Goal: Ask a question: Seek information or help from site administrators or community

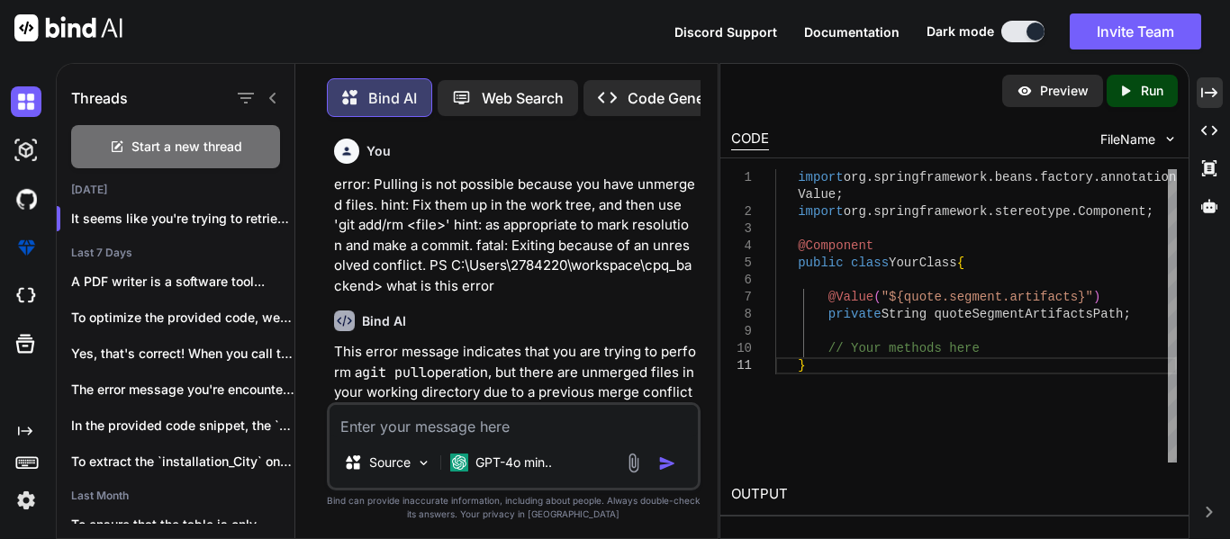
scroll to position [11521, 0]
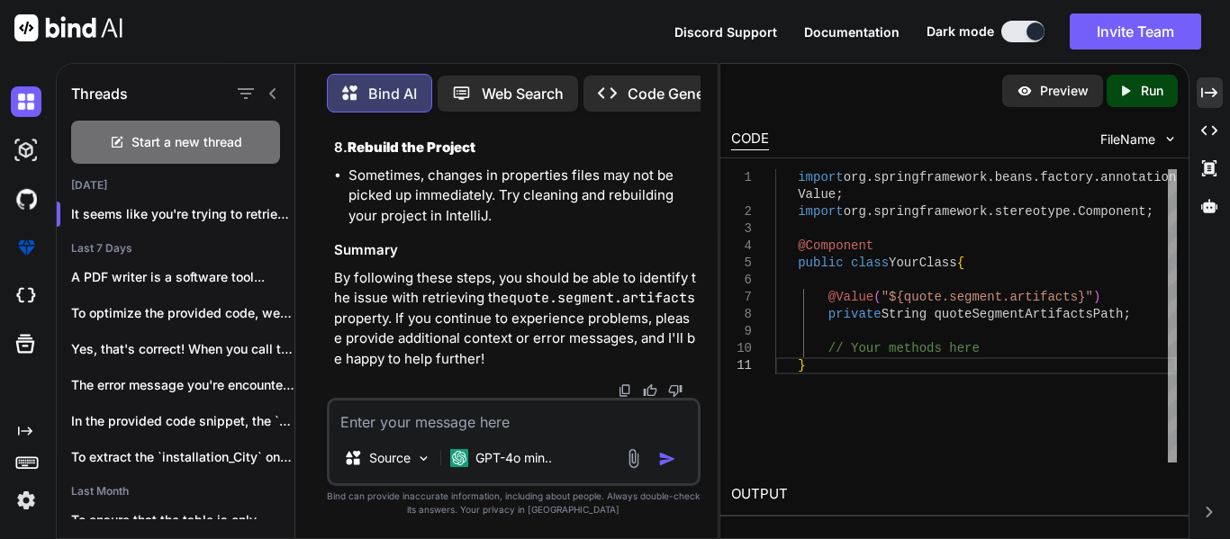
type textarea "f"
type textarea "x"
type textarea "fo"
type textarea "x"
type textarea "for"
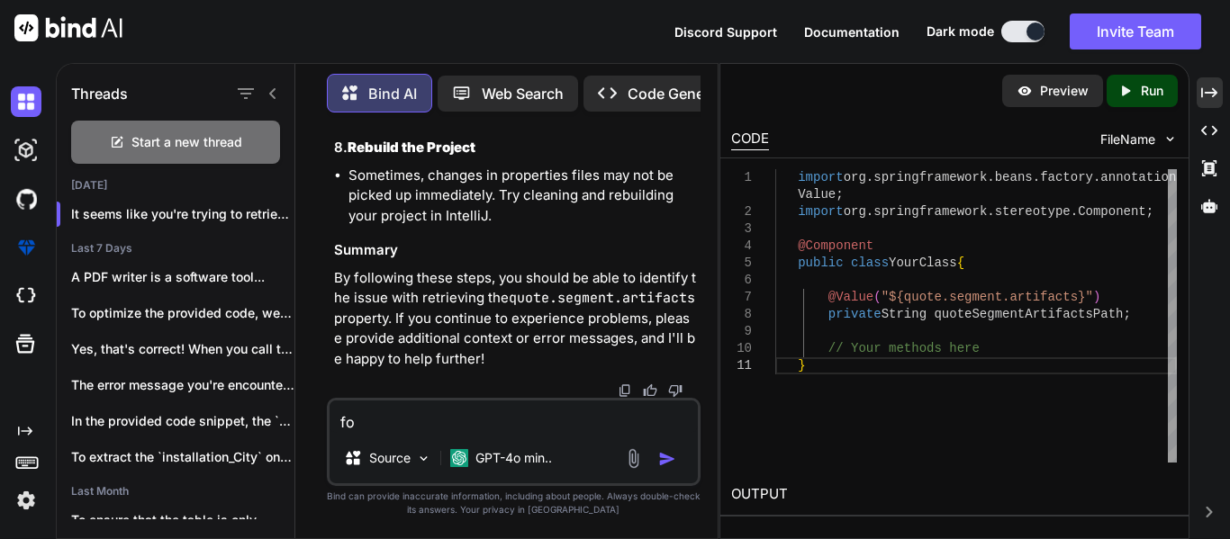
type textarea "x"
type textarea "for"
type textarea "x"
type textarea "for g"
type textarea "x"
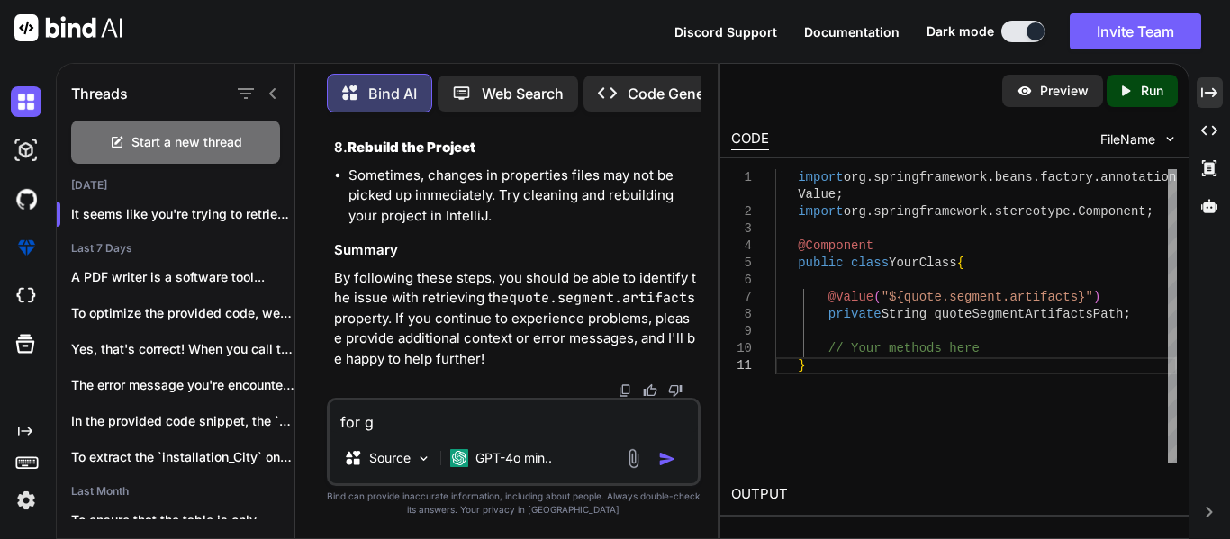
type textarea "for"
type textarea "x"
type textarea "for"
type textarea "x"
type textarea "for"
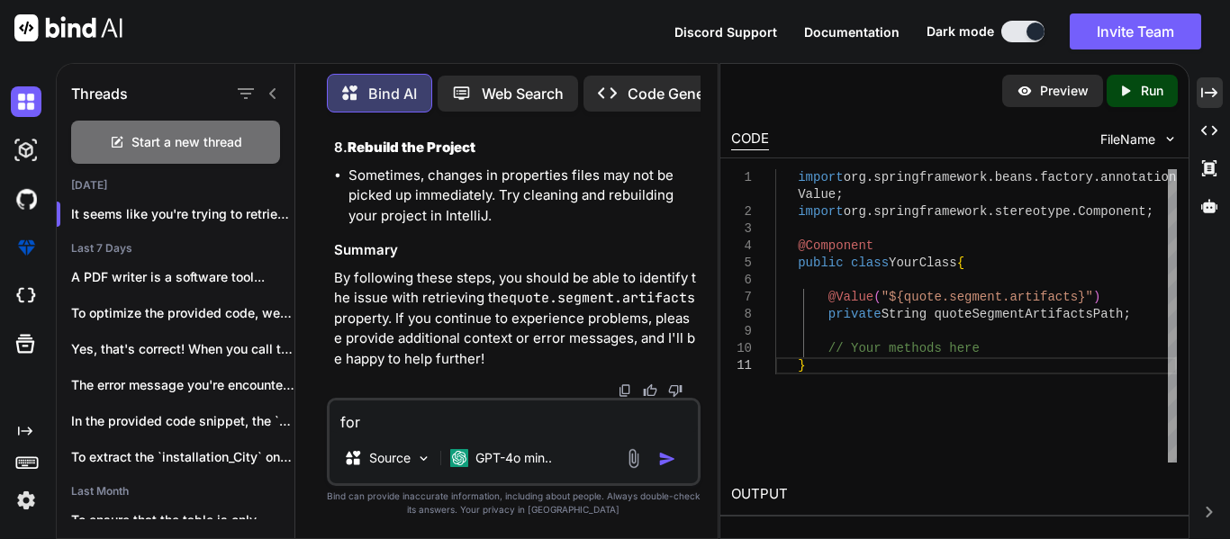
type textarea "x"
type textarea "for s"
type textarea "x"
type textarea "for so"
type textarea "x"
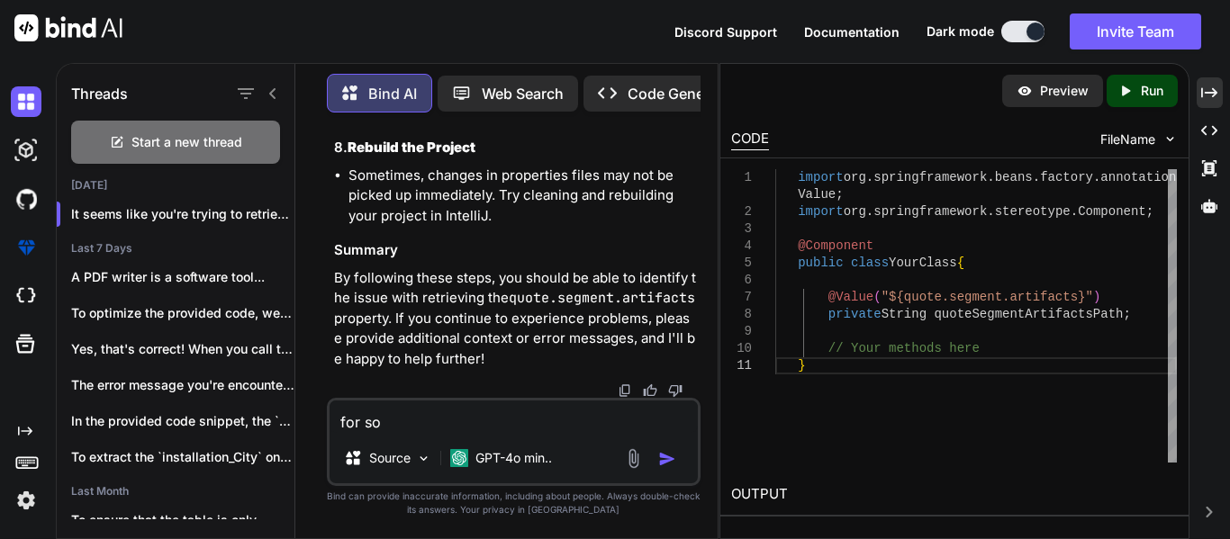
type textarea "for sol"
type textarea "x"
type textarea "for solv"
type textarea "x"
type textarea "for solvi"
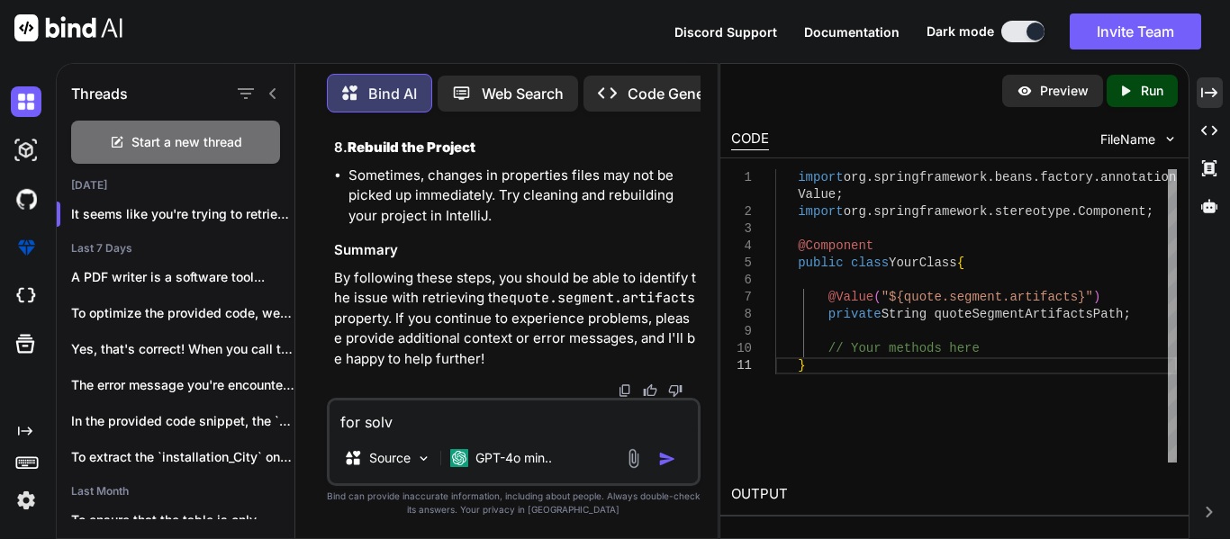
type textarea "x"
type textarea "for solvin"
type textarea "x"
type textarea "for solving"
type textarea "x"
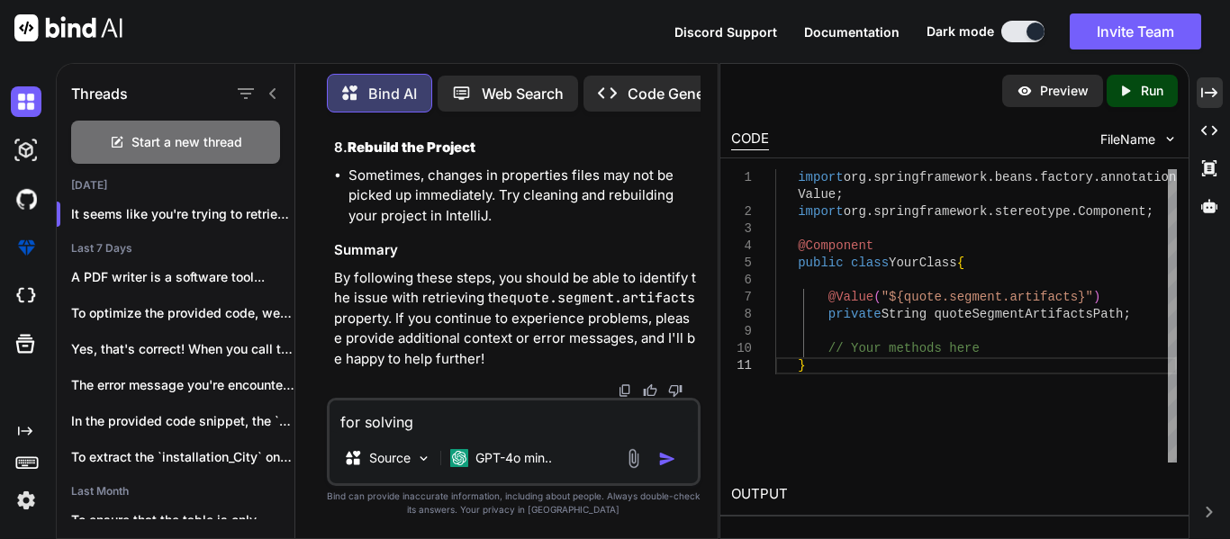
type textarea "for solving"
type textarea "x"
type textarea "for solving t"
type textarea "x"
type textarea "for solving th"
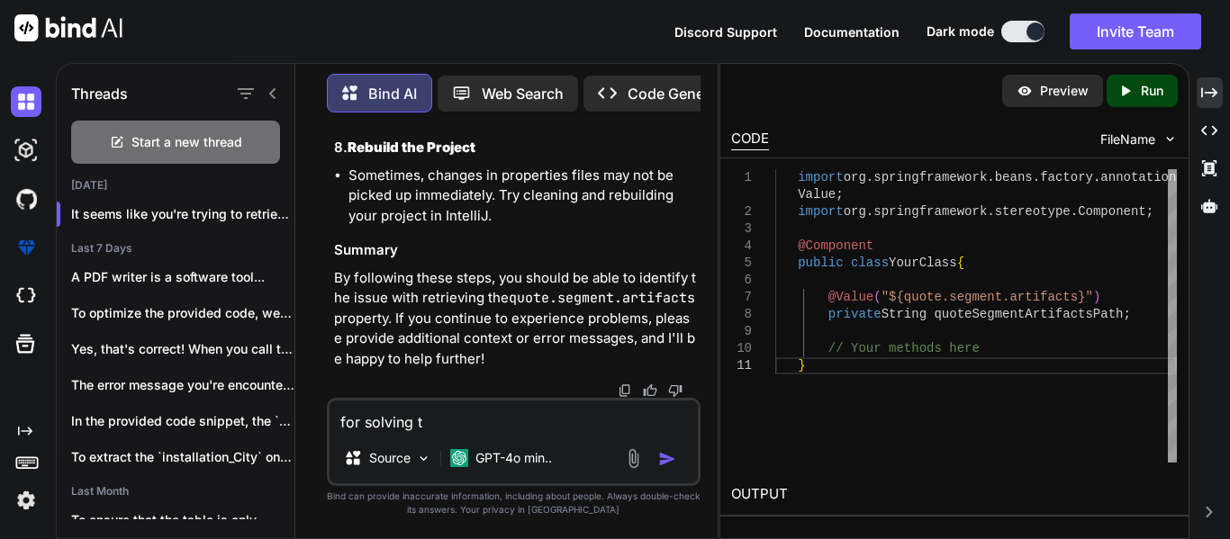
type textarea "x"
type textarea "for solving the"
type textarea "x"
type textarea "for solving the"
type textarea "x"
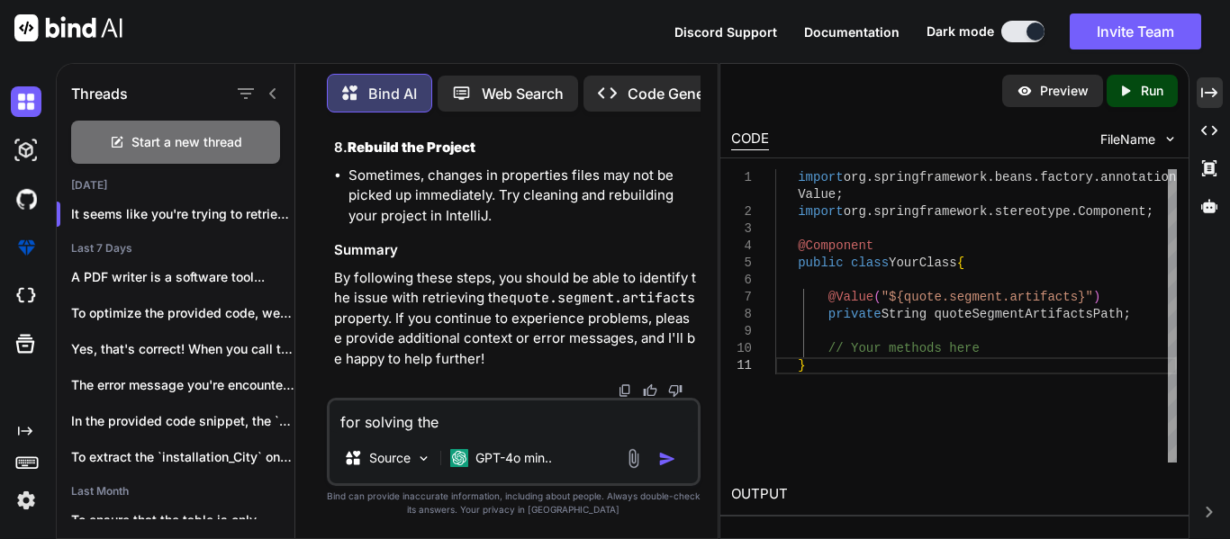
type textarea "for solving the w"
type textarea "x"
type textarea "for solving the wh"
type textarea "x"
type textarea "for solving the wha"
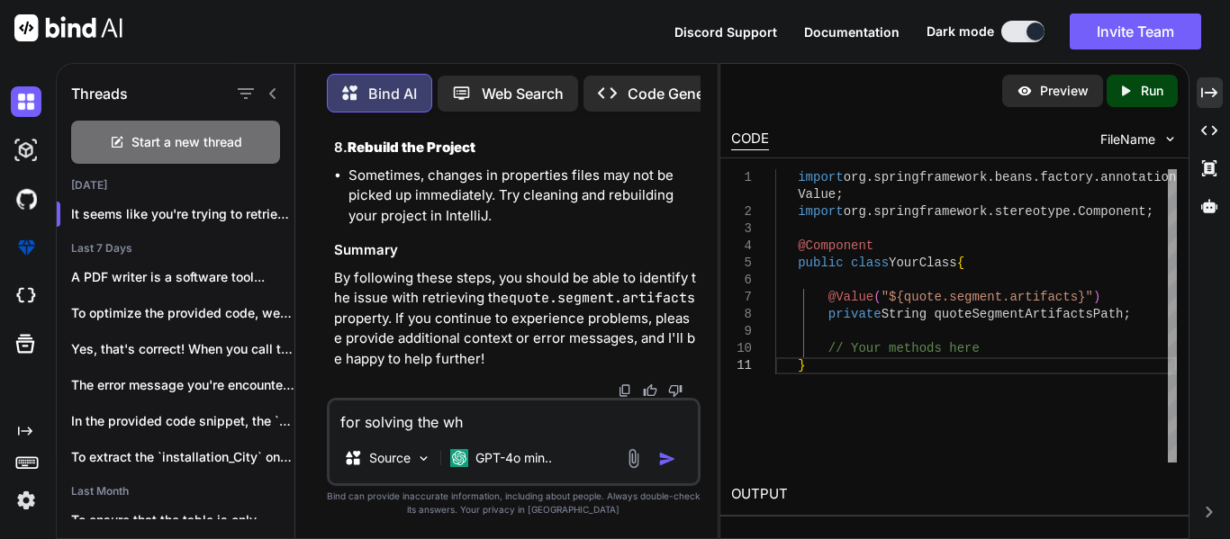
type textarea "x"
type textarea "for solving the what"
type textarea "x"
type textarea "for solving the what"
type textarea "x"
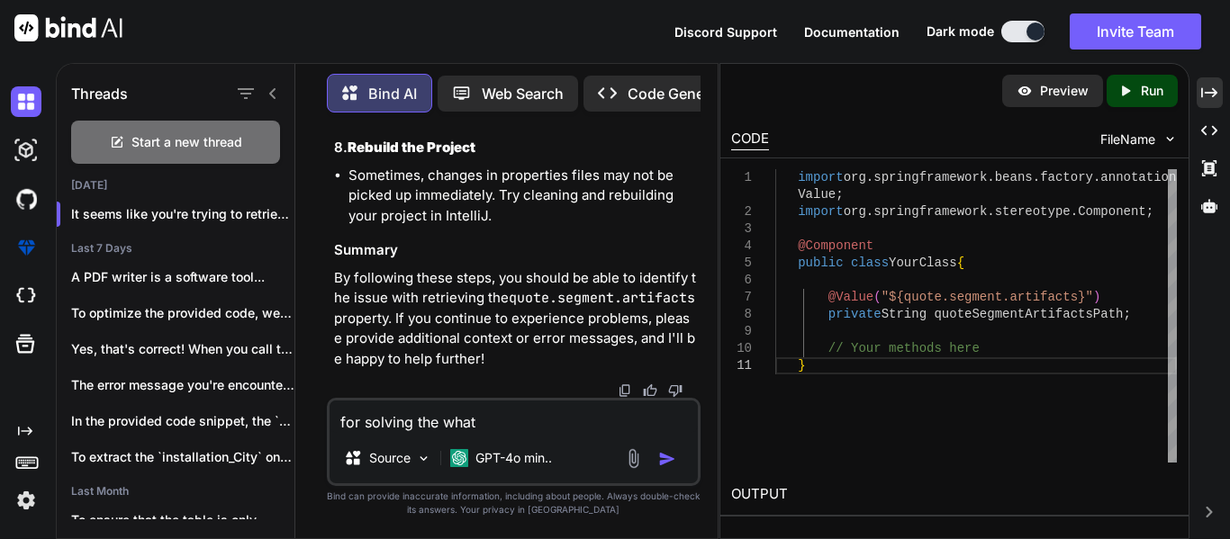
type textarea "for solving the what i"
type textarea "x"
type textarea "for solving the what in"
type textarea "x"
type textarea "for solving the what inf"
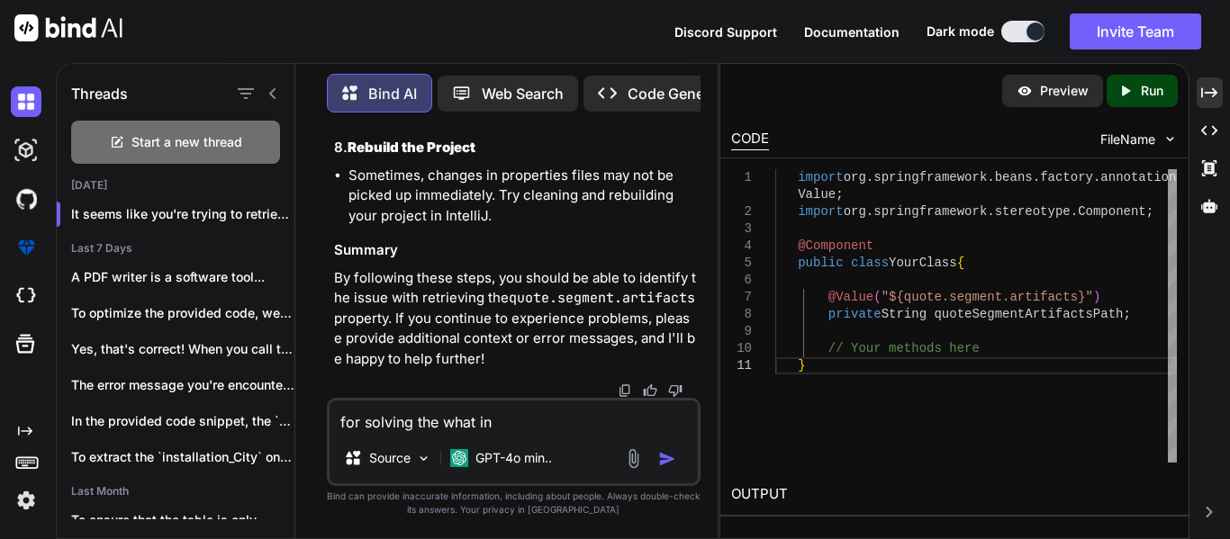
type textarea "x"
type textarea "for solving the what info"
type textarea "x"
type textarea "for solving the what infor"
type textarea "x"
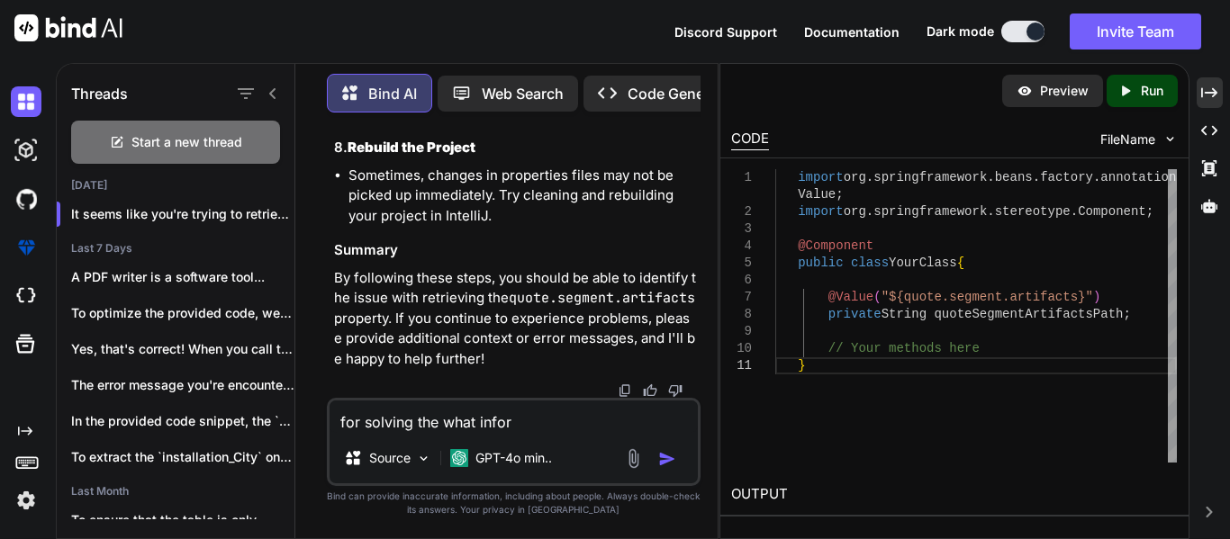
type textarea "for solving the what inform"
type textarea "x"
type textarea "for solving the what informs"
type textarea "x"
type textarea "for solving the what inform"
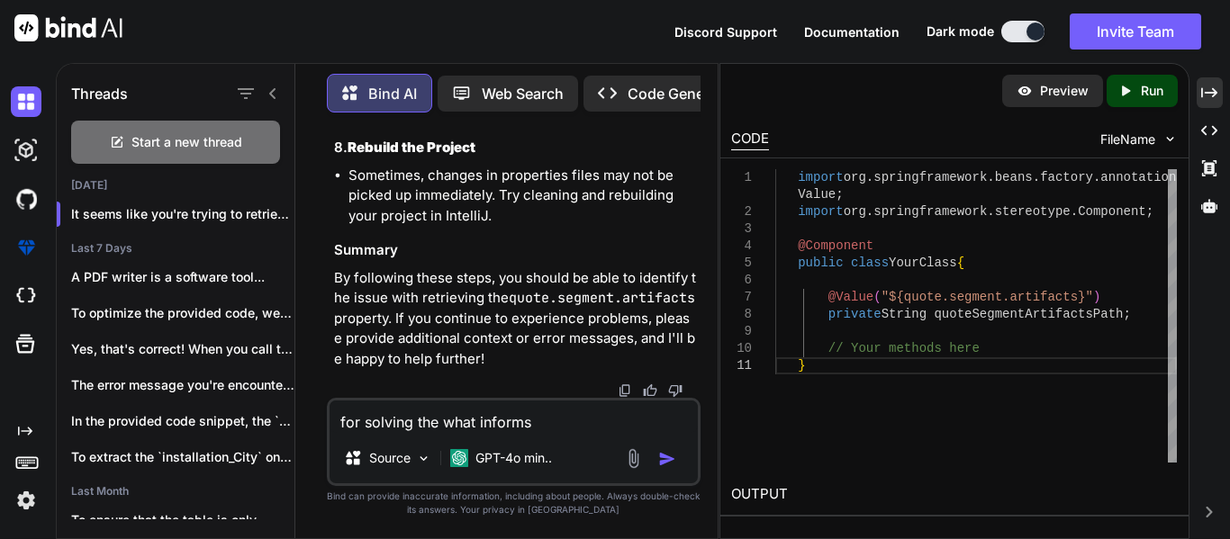
type textarea "x"
type textarea "for solving the what informa"
type textarea "x"
type textarea "for solving the what informat"
type textarea "x"
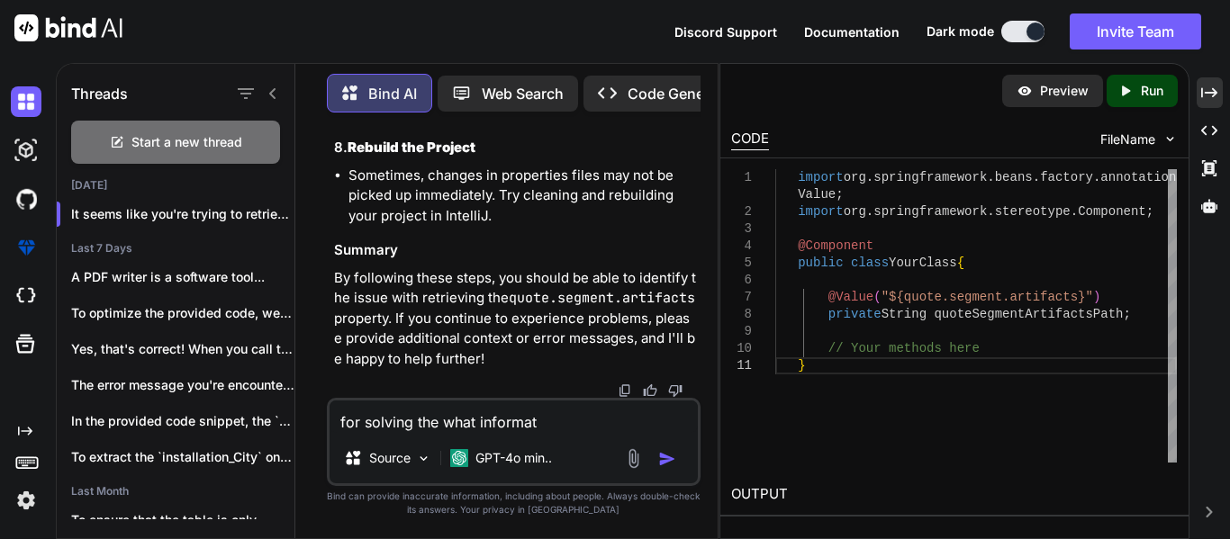
type textarea "for solving the what informati"
type textarea "x"
type textarea "for solving the what informatio"
type textarea "x"
type textarea "for solving the what information"
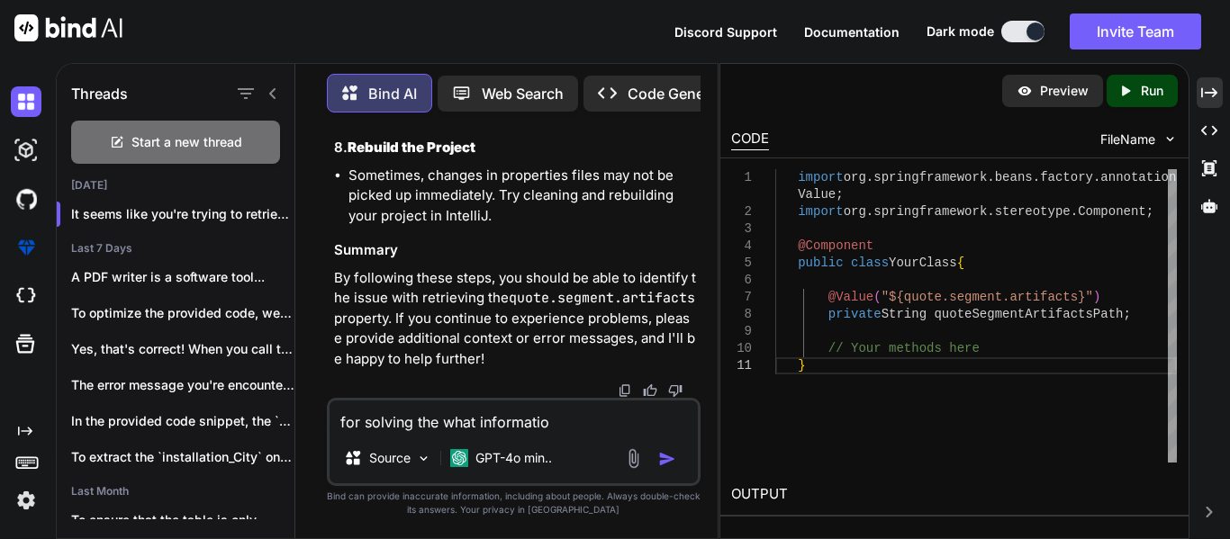
type textarea "x"
type textarea "for solving the what information"
type textarea "x"
type textarea "for solving the what information i"
type textarea "x"
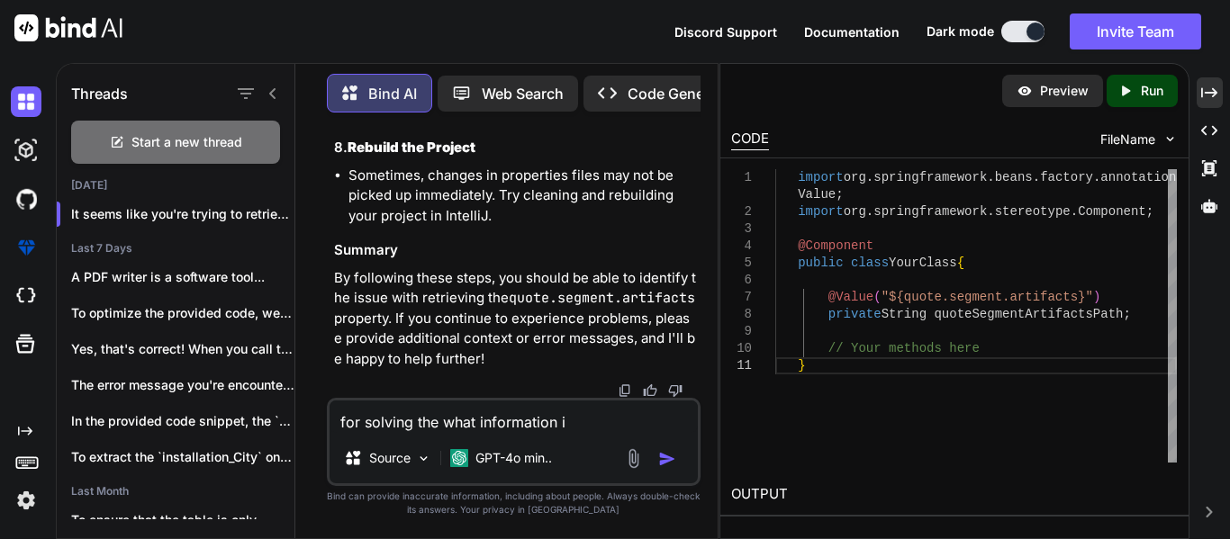
type textarea "for solving the what information i"
type textarea "x"
type textarea "for solving the what information i h"
type textarea "x"
type textarea "for solving the what information i ha"
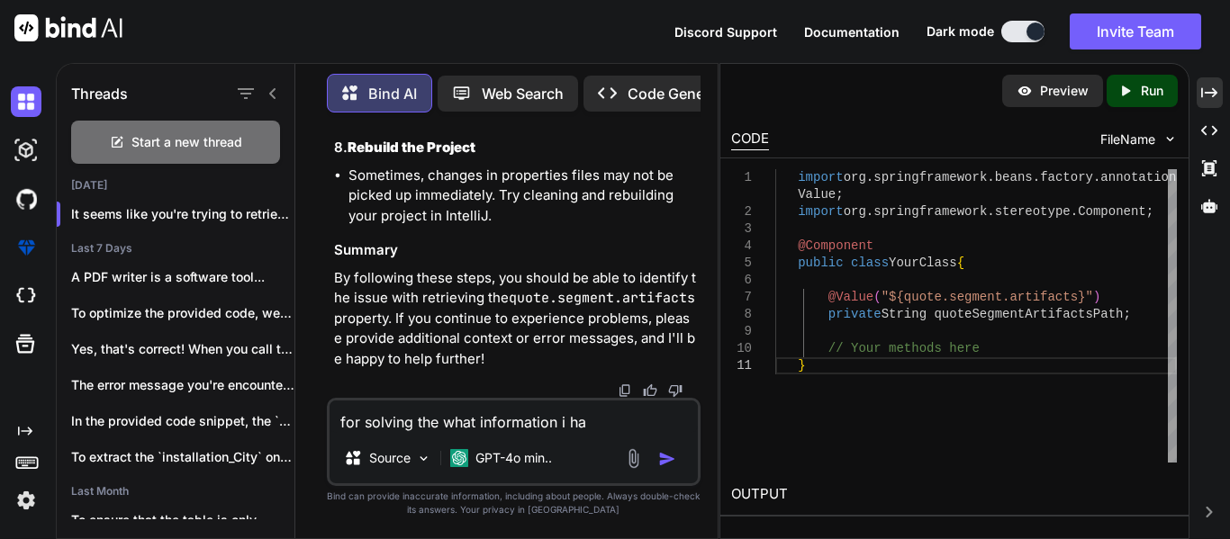
type textarea "x"
type textarea "for solving the what information i hav"
type textarea "x"
type textarea "for solving the what information i have"
type textarea "x"
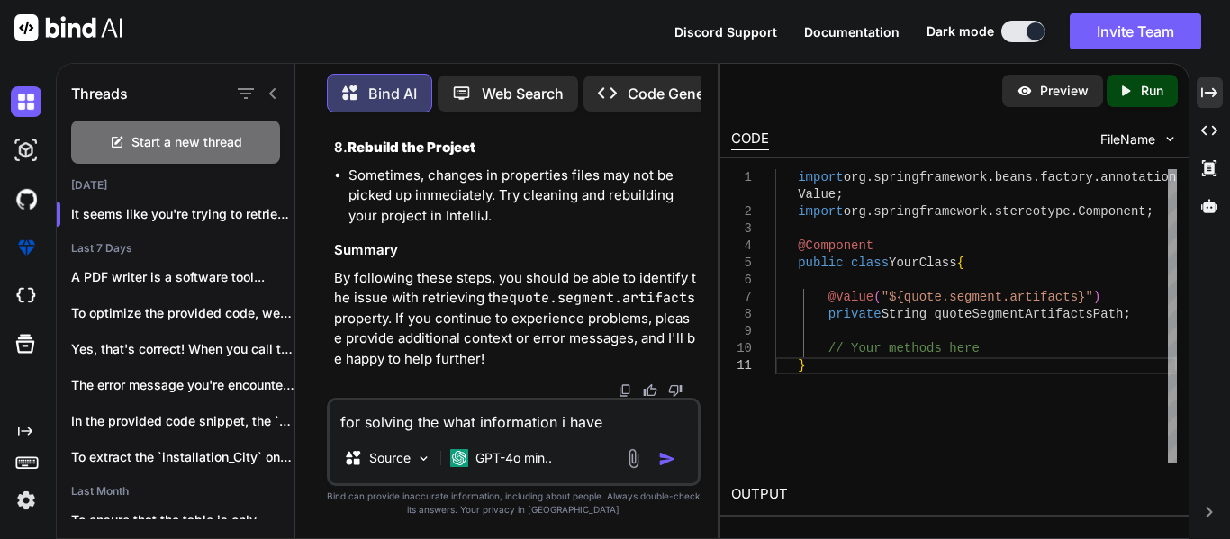
type textarea "for solving the what information i have"
type textarea "x"
type textarea "for solving the what information i have t"
type textarea "x"
type textarea "for solving the what information i have to"
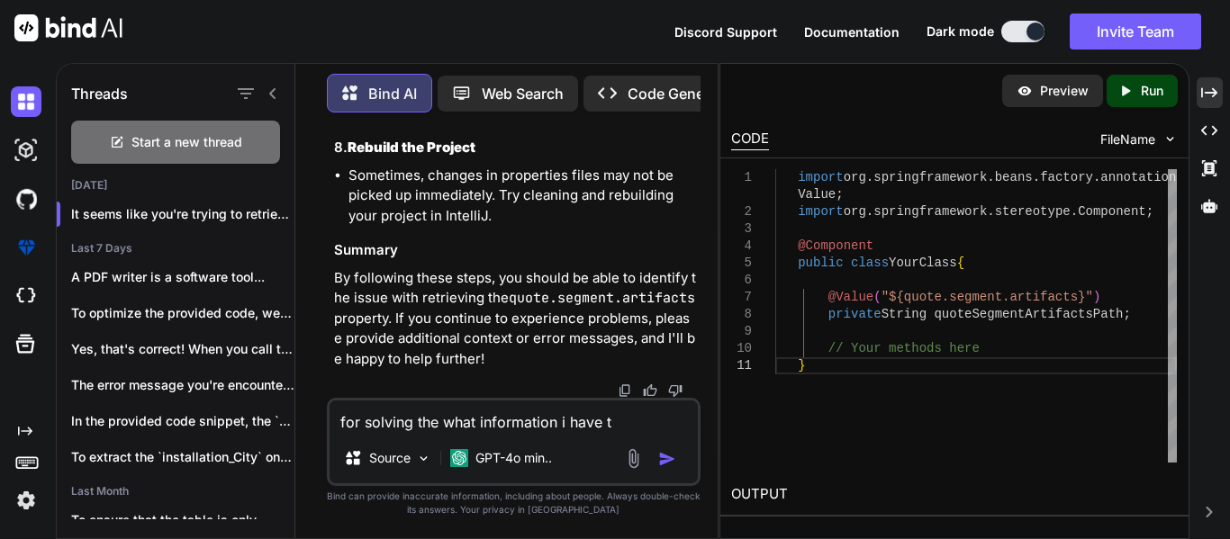
type textarea "x"
type textarea "for solving the what information i have to"
type textarea "x"
type textarea "for solving the what information i have to g"
type textarea "x"
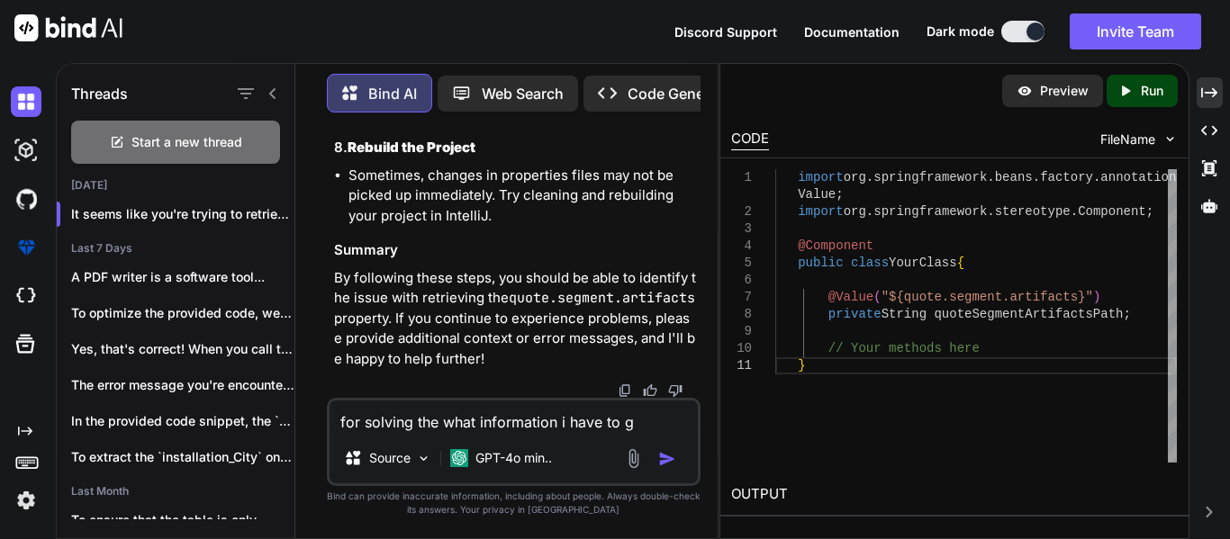
type textarea "for solving the what information i have to gi"
type textarea "x"
type textarea "for solving the what information i have to giv"
type textarea "x"
type textarea "for solving the what information i have to give"
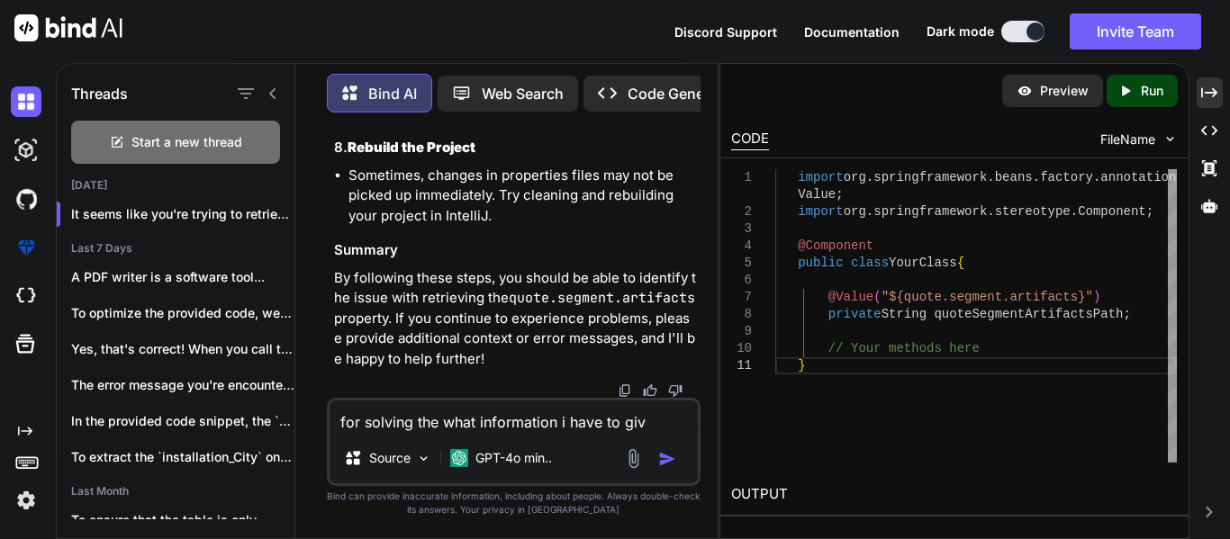
type textarea "x"
type textarea "for solving the what information i have to give"
type textarea "x"
type textarea "for solving the what information i have to give t"
type textarea "x"
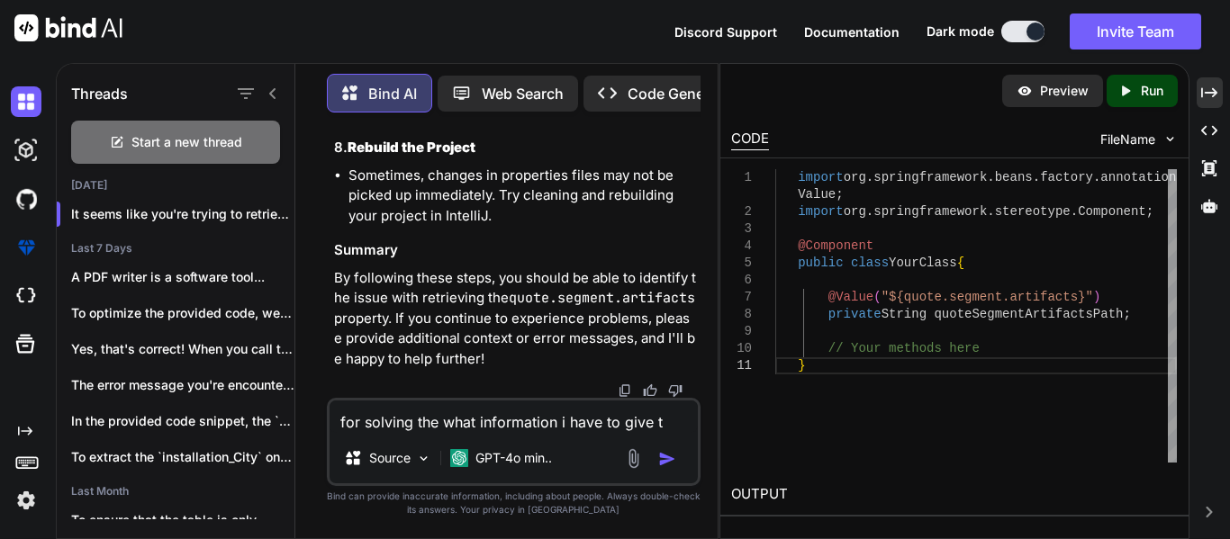
type textarea "for solving the what information i have to give to"
type textarea "x"
type textarea "for solving the what information i have to give to"
type textarea "x"
type textarea "for solving the what information i have to give to t"
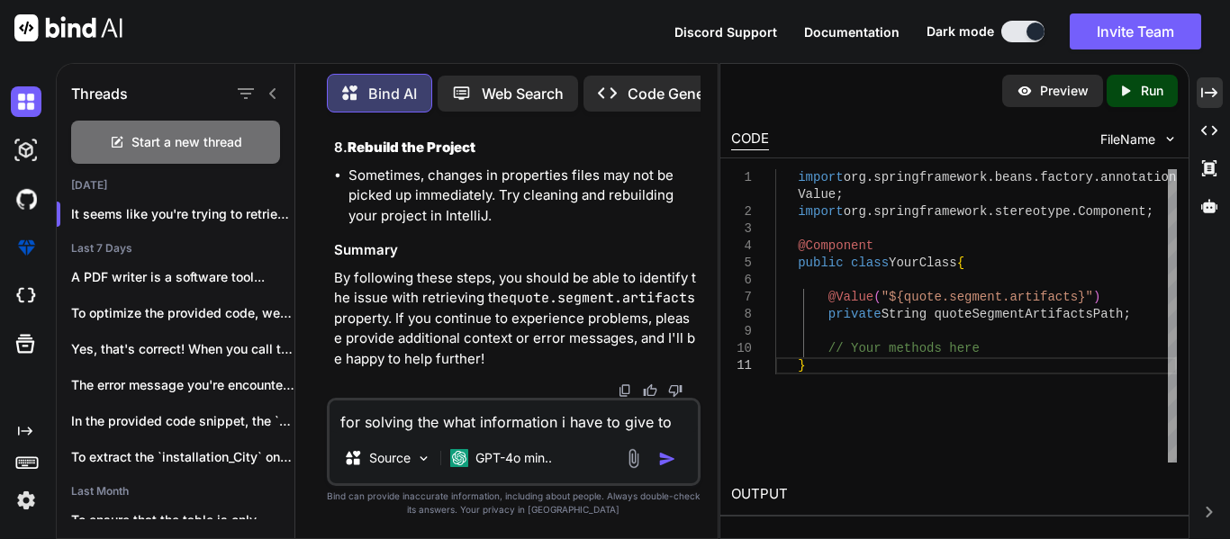
type textarea "x"
type textarea "for solving the what information i have to give to th"
type textarea "x"
type textarea "for solving the what information i have to give to tha"
type textarea "x"
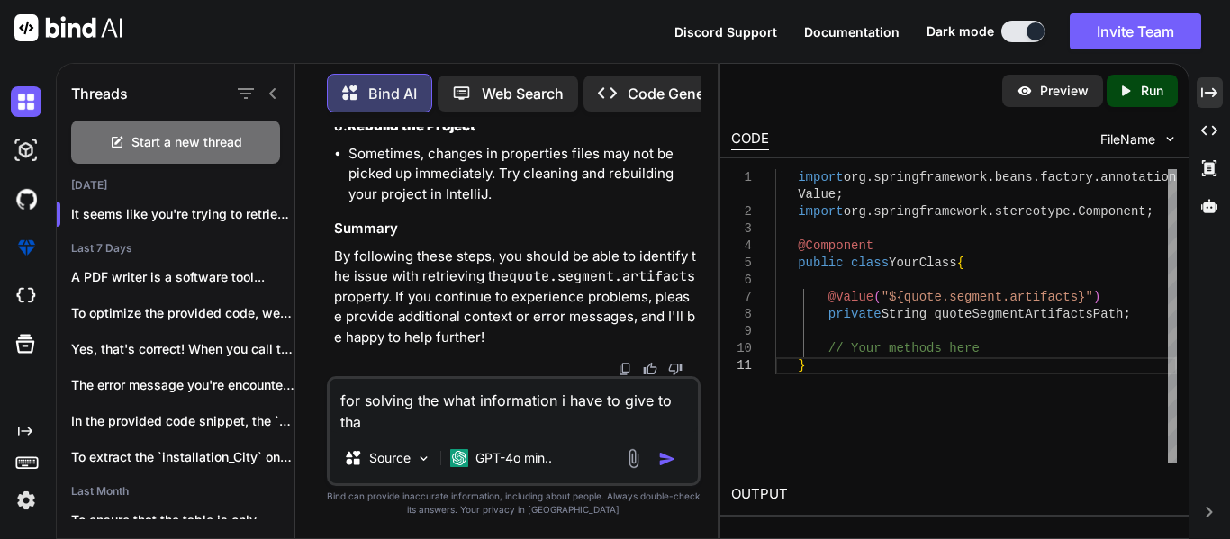
type textarea "for solving the what information i have to give to that"
type textarea "x"
type textarea "for solving the what information i have to give to that"
type textarea "x"
type textarea "for solving the what information i have to give to that"
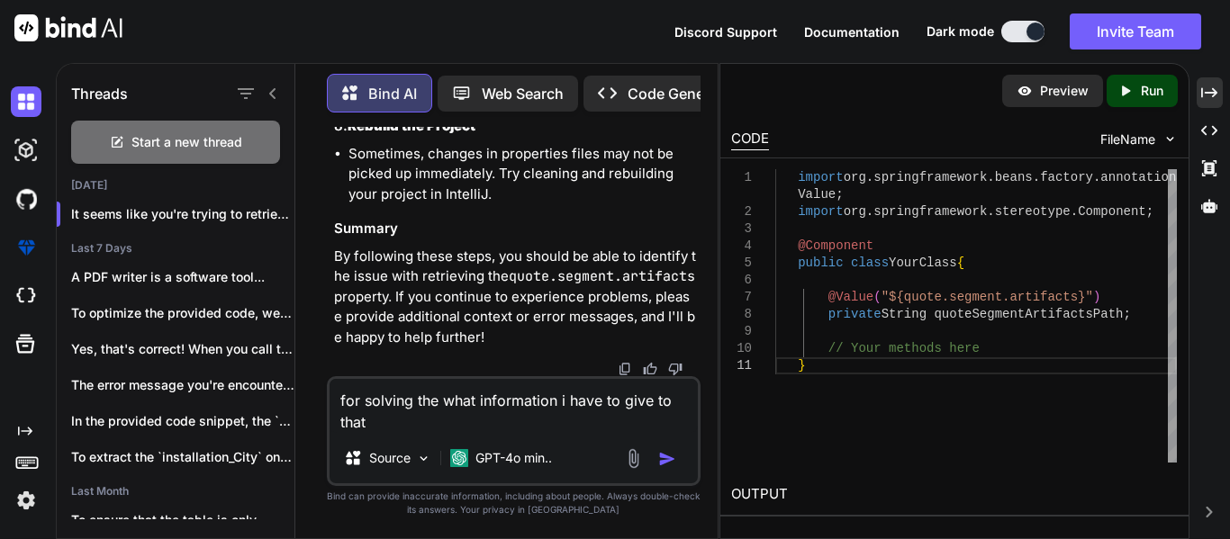
type textarea "x"
type textarea "for solving the what information i have to give to tha"
type textarea "x"
type textarea "for solving the what information i have to give to th"
type textarea "x"
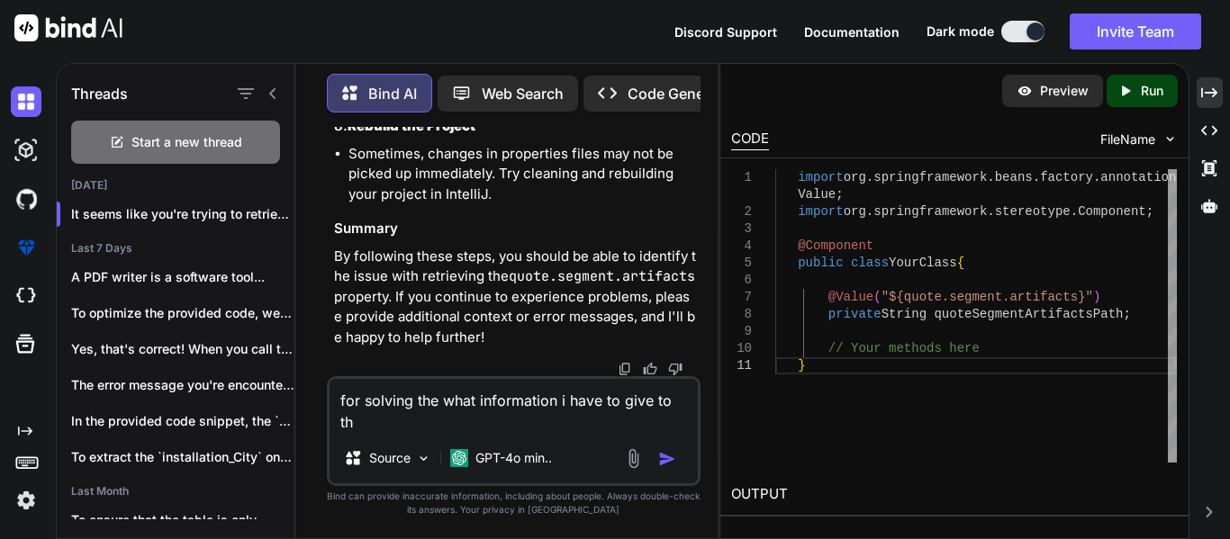
type textarea "for solving the what information i have to give to t"
type textarea "x"
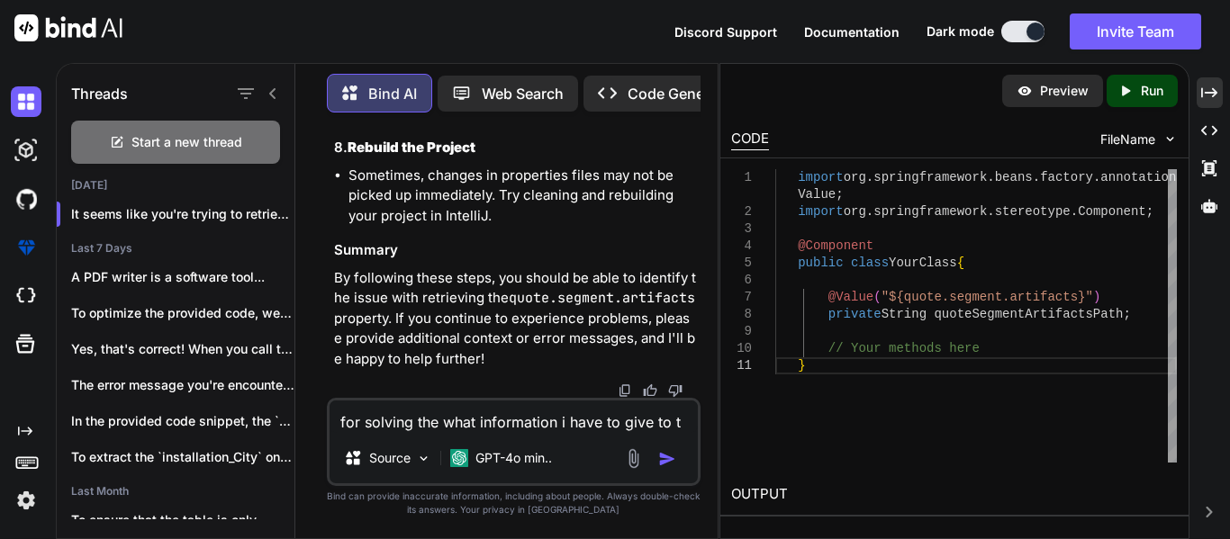
click at [435, 423] on textarea "for solving the what information i have to give to t" at bounding box center [513, 417] width 368 height 32
type textarea "for solving the what information i have to give to t"
type textarea "x"
type textarea "for solving the p what information i have to give to t"
type textarea "x"
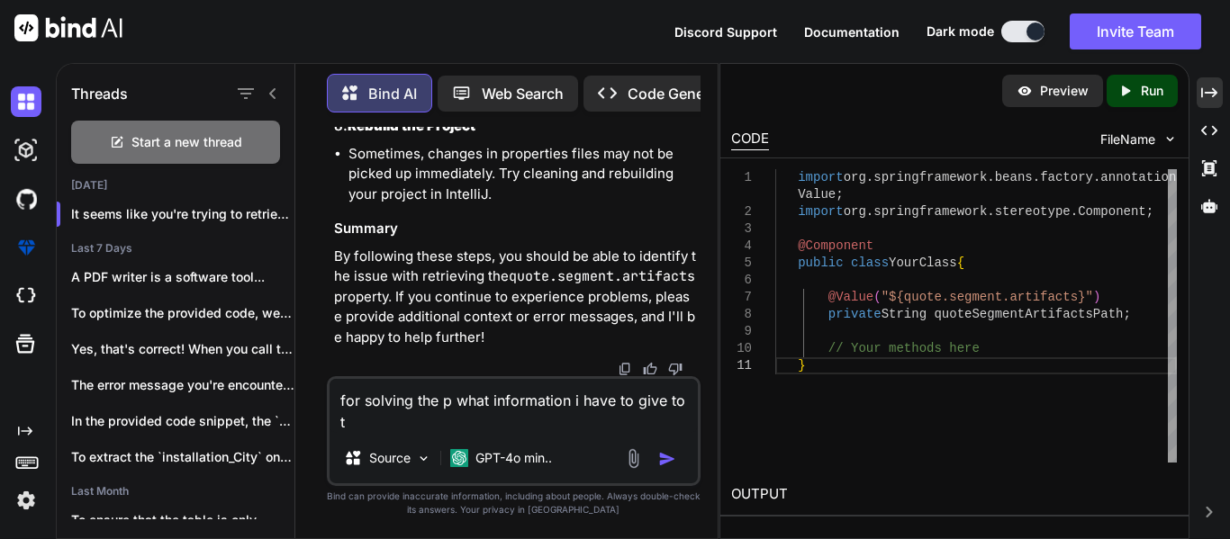
type textarea "for solving the pr what information i have to give to t"
type textarea "x"
type textarea "for solving the pro what information i have to give to t"
type textarea "x"
type textarea "for solving the prob what information i have to give to t"
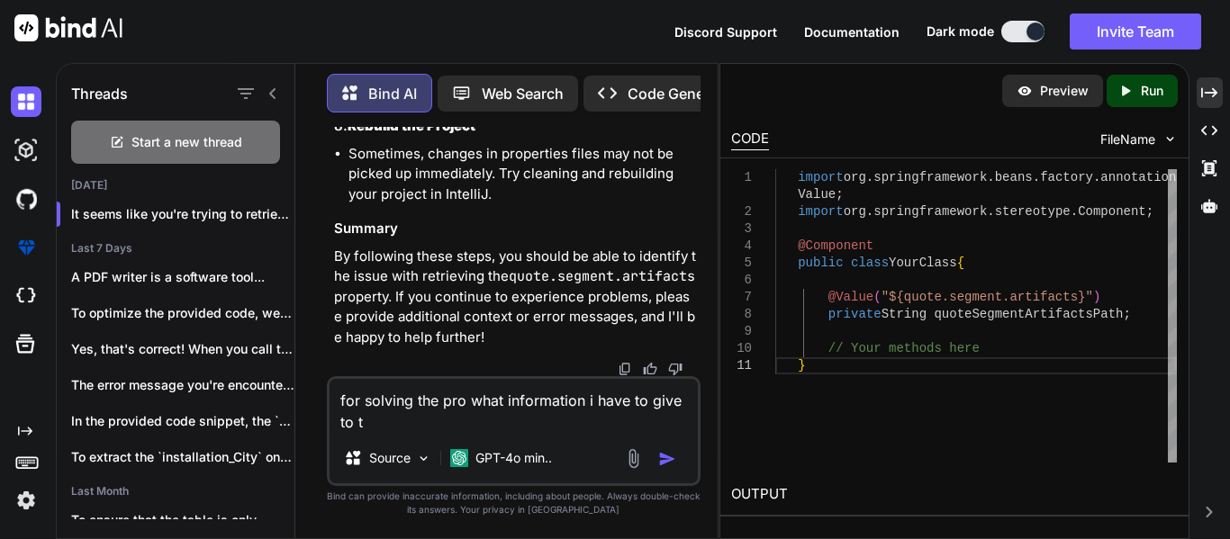
type textarea "x"
type textarea "for solving the probl what information i have to give to t"
type textarea "x"
type textarea "for solving the proble what information i have to give to t"
type textarea "x"
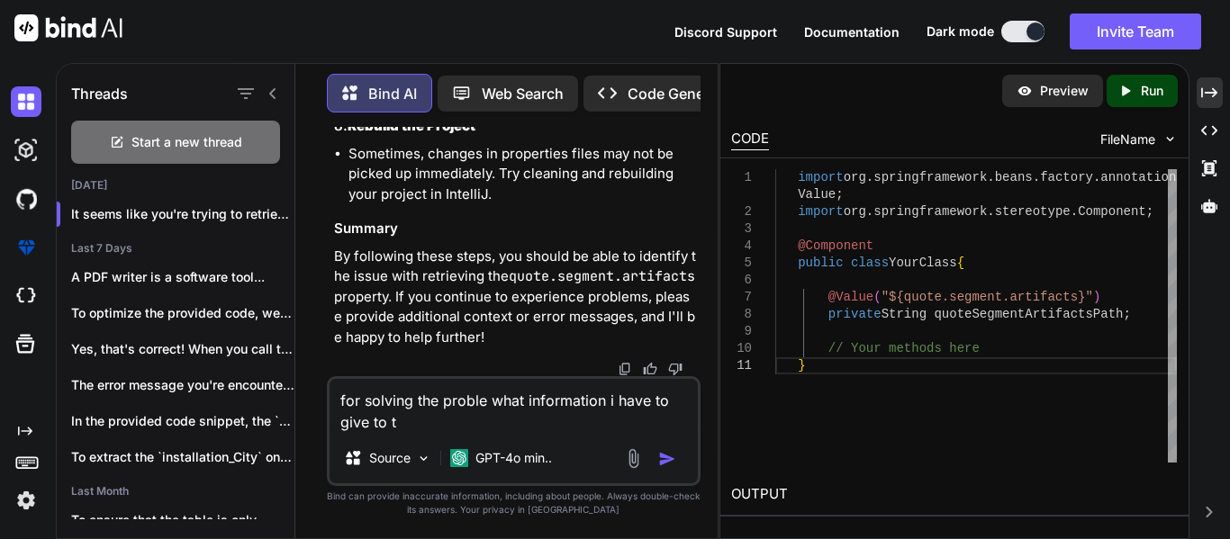
type textarea "for solving the problem what information i have to give to t"
type textarea "x"
type textarea "for solving the problems what information i have to give to t"
type textarea "x"
type textarea "for solving the problems what information i have to give to t"
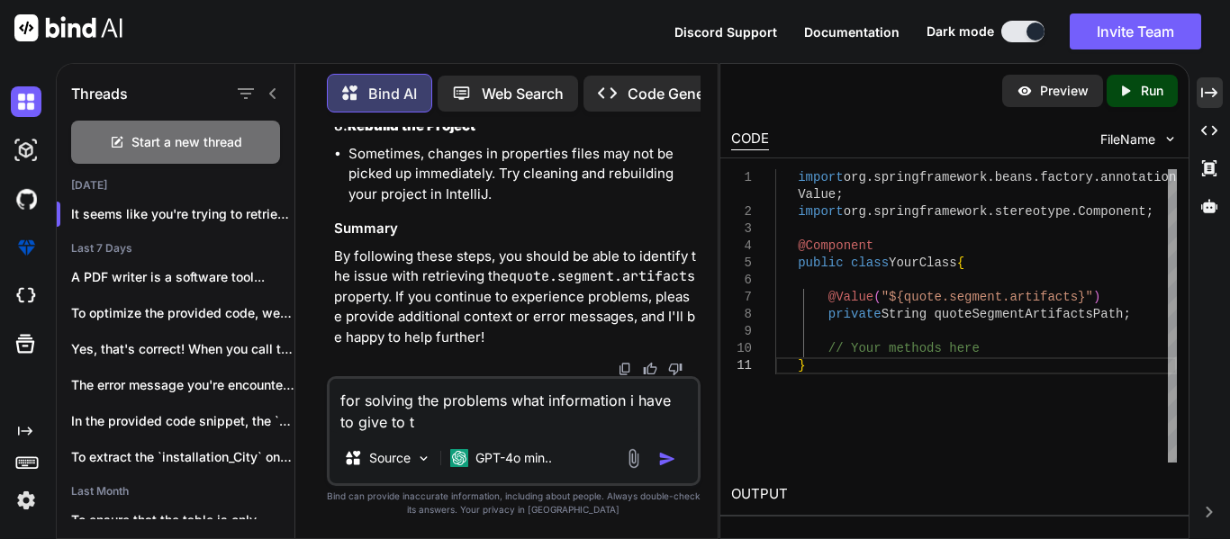
type textarea "x"
type textarea "for solving the problems i what information i have to give to t"
type textarea "x"
type textarea "for solving the problems in what information i have to give to t"
type textarea "x"
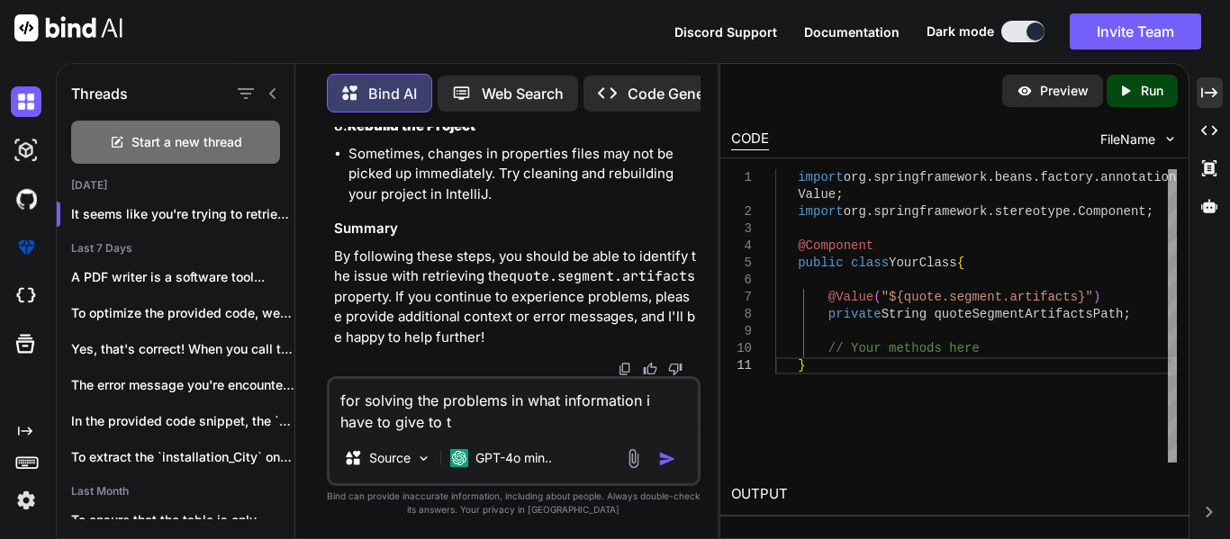
type textarea "for solving the problems in what information i have to give to t"
type textarea "x"
type textarea "for solving the problems in c what information i have to give to t"
type textarea "x"
type textarea "for solving the problems in co what information i have to give to t"
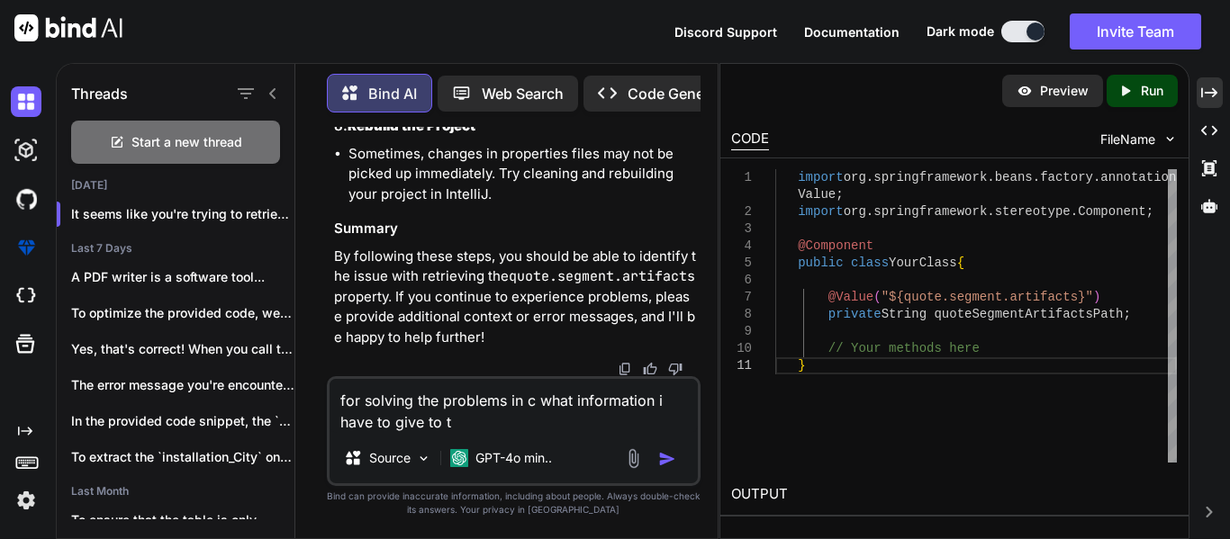
type textarea "x"
type textarea "for solving the problems in cod what information i have to give to t"
type textarea "x"
type textarea "for solving the problems in codi what information i have to give to t"
type textarea "x"
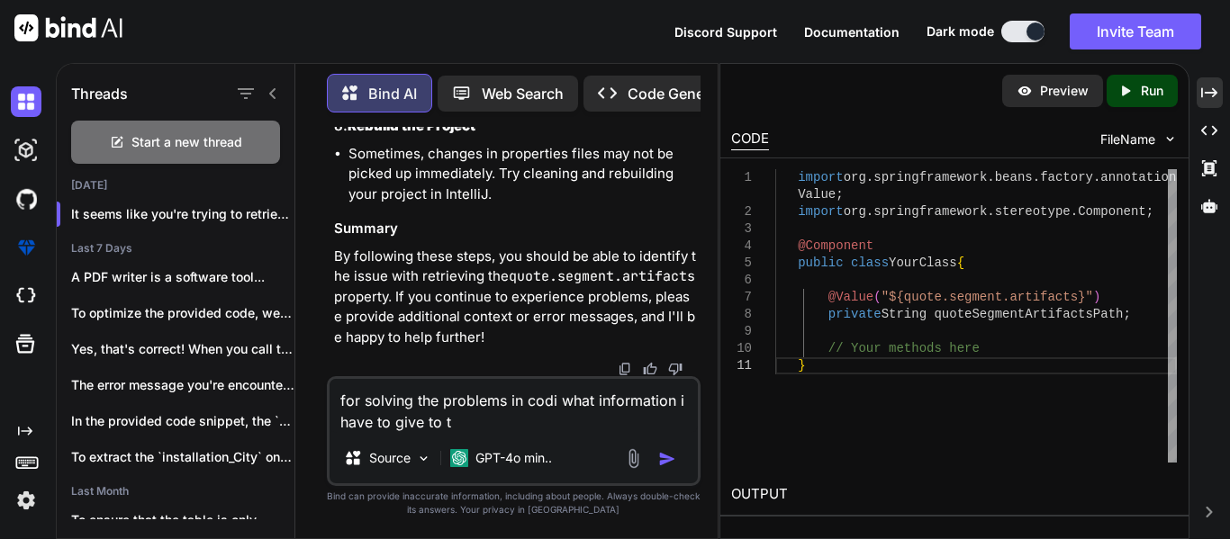
type textarea "for solving the problems in codin what information i have to give to t"
type textarea "x"
type textarea "for solving the problems in coding what information i have to give to t"
type textarea "x"
click at [547, 416] on textarea "for solving the problems in coding what information i have to give to t" at bounding box center [513, 406] width 368 height 54
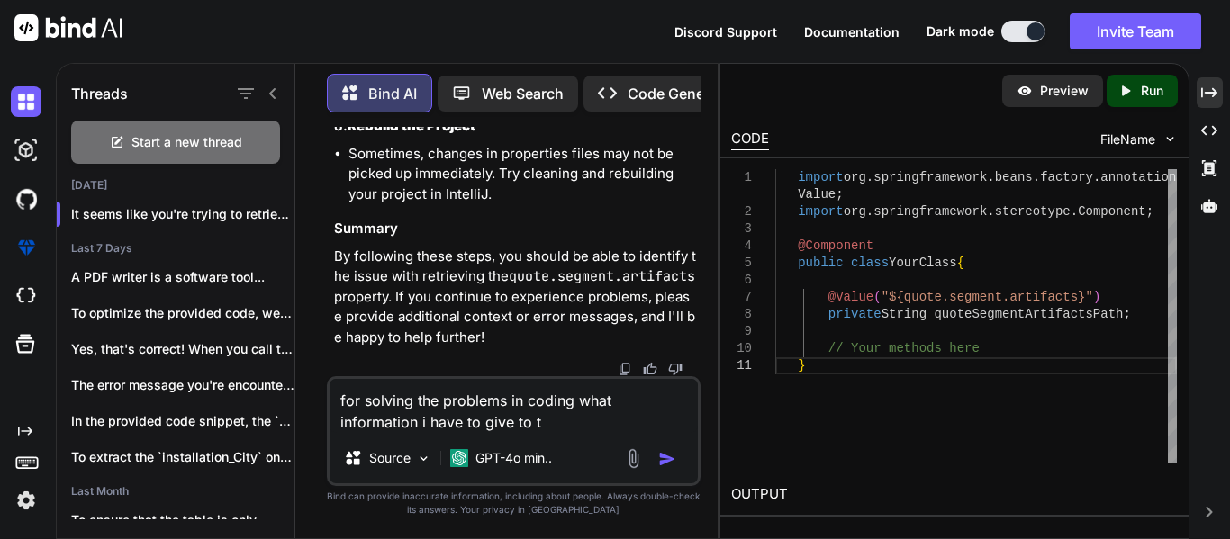
type textarea "for solving the problems in coding what information i have to give to th"
type textarea "x"
type textarea "for solving the problems in coding what information i have to give to the"
type textarea "x"
type textarea "for solving the problems in coding what information i have to give to the"
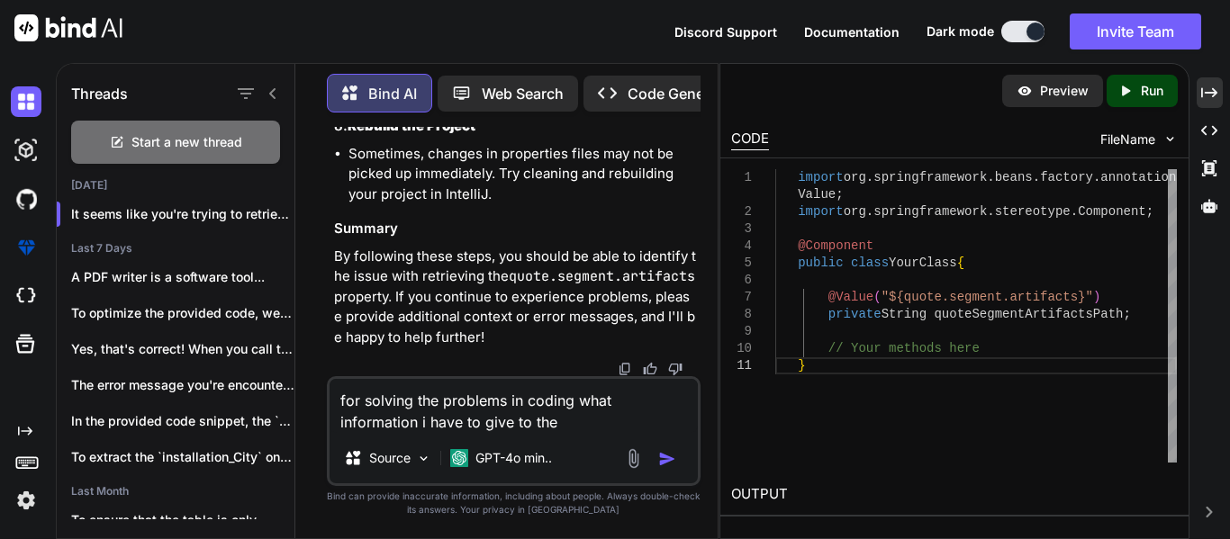
type textarea "x"
type textarea "for solving the problems in coding what information i have to give to the c"
type textarea "x"
type textarea "for solving the problems in coding what information i have to give to the ch"
type textarea "x"
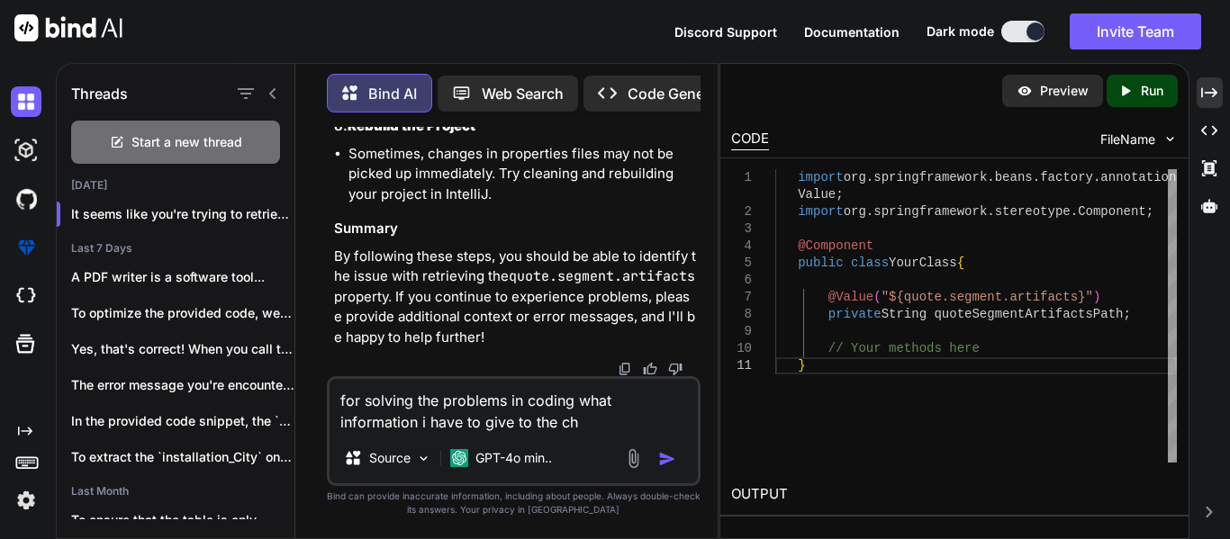
type textarea "for solving the problems in coding what information i have to give to the cha"
type textarea "x"
type textarea "for solving the problems in coding what information i have to give to the chat"
type textarea "x"
type textarea "for solving the problems in coding what information i have to give to the chat"
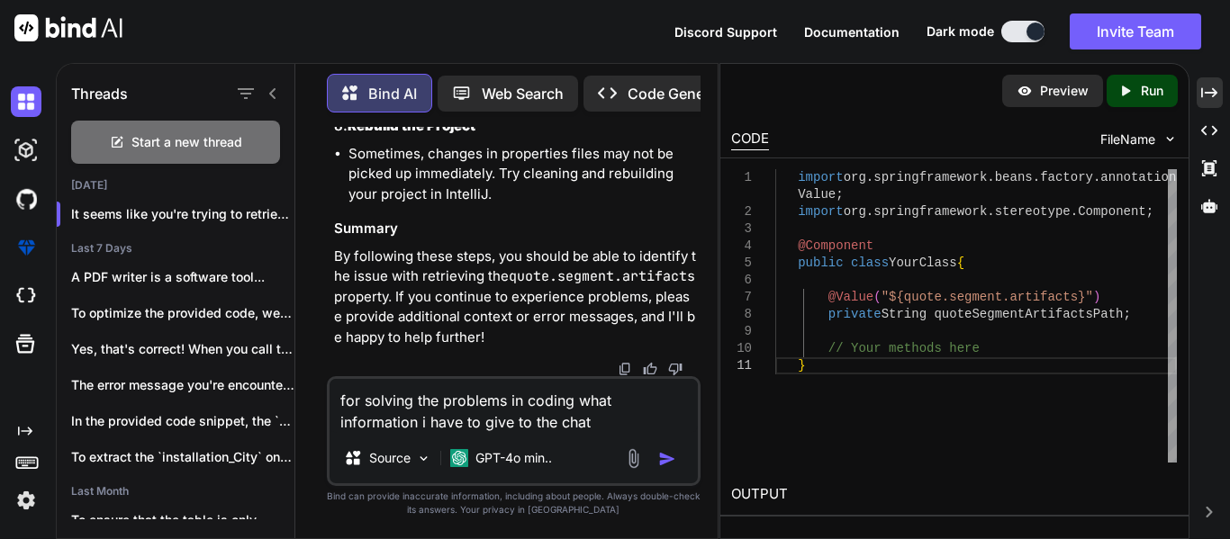
type textarea "x"
click at [592, 429] on textarea "for solving the problems in coding what information i have to give to the chat" at bounding box center [513, 406] width 368 height 54
type textarea "for solving the problems in coding what information i have to give to the chat"
type textarea "x"
type textarea "for solving the problems in coding what information i have to give to the cha"
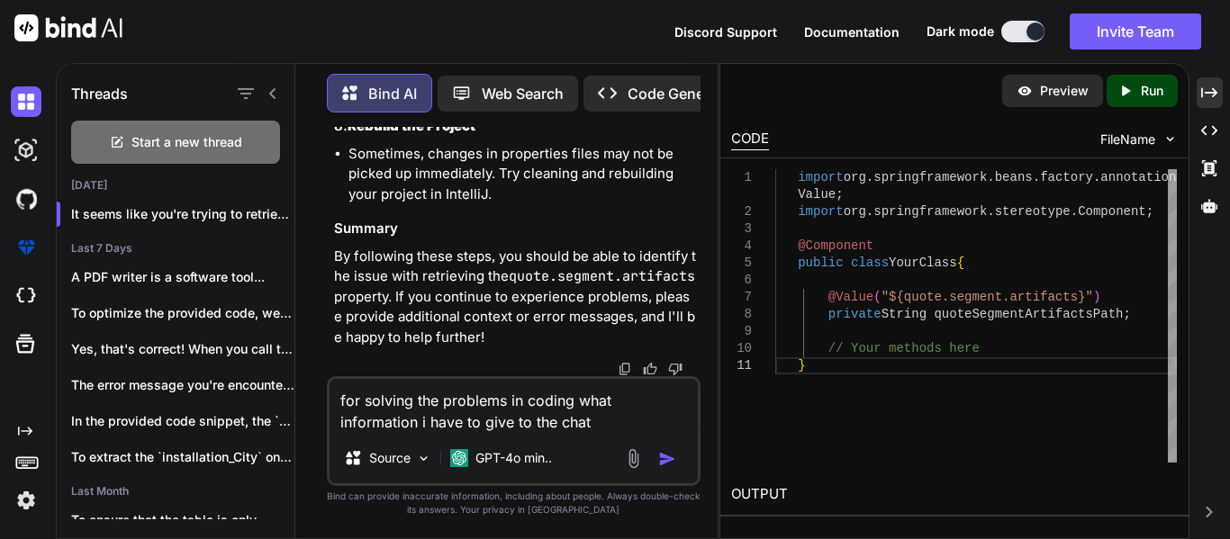
type textarea "x"
type textarea "for solving the problems in coding what information i have to give to the ch"
type textarea "x"
type textarea "for solving the problems in coding what information i have to give to the c"
type textarea "x"
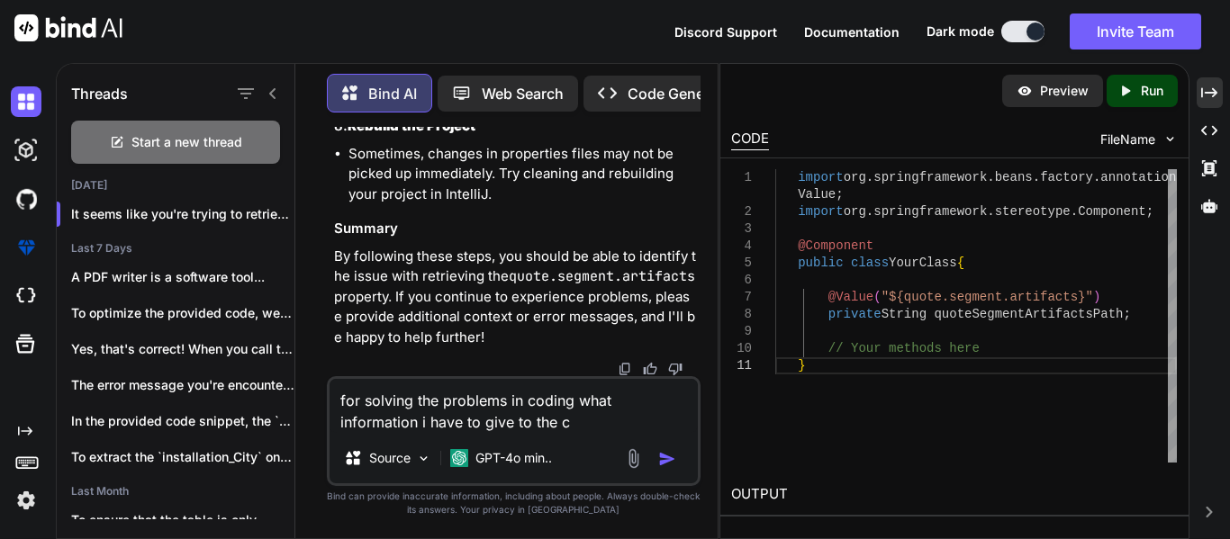
type textarea "for solving the problems in coding what information i have to give to the"
type textarea "x"
click at [614, 409] on textarea "for solving the problems in coding what information i have to give to the" at bounding box center [513, 406] width 368 height 54
type textarea "for solving the problems in coding what pinformation i have to give to the"
type textarea "x"
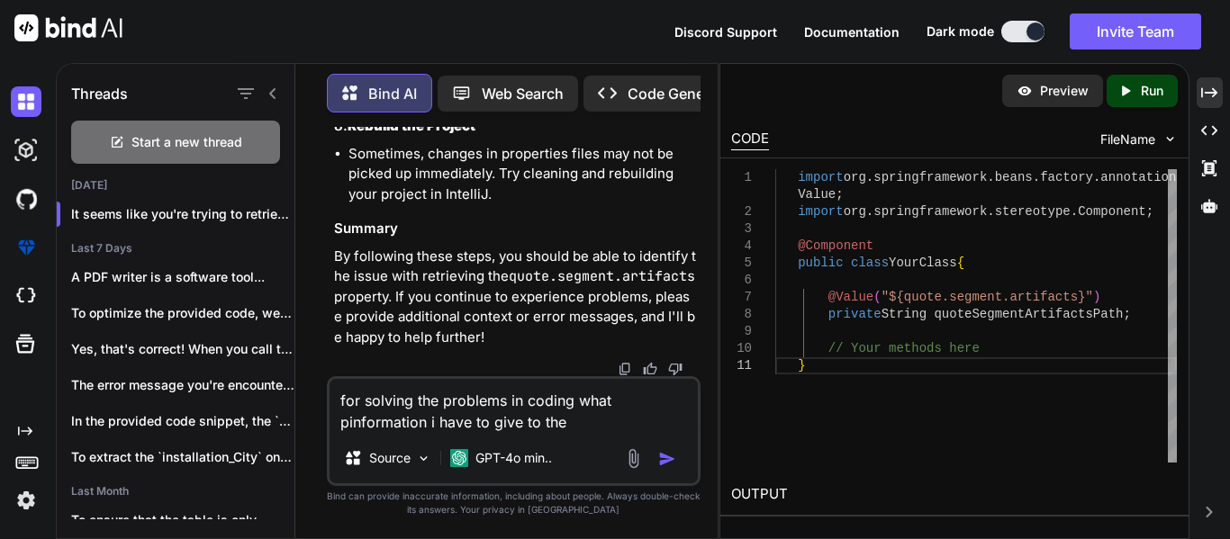
type textarea "for solving the problems in coding what painformation i have to give to the"
type textarea "x"
click at [574, 418] on textarea "for solving the problems in coding what particular information i have to give t…" at bounding box center [513, 406] width 368 height 54
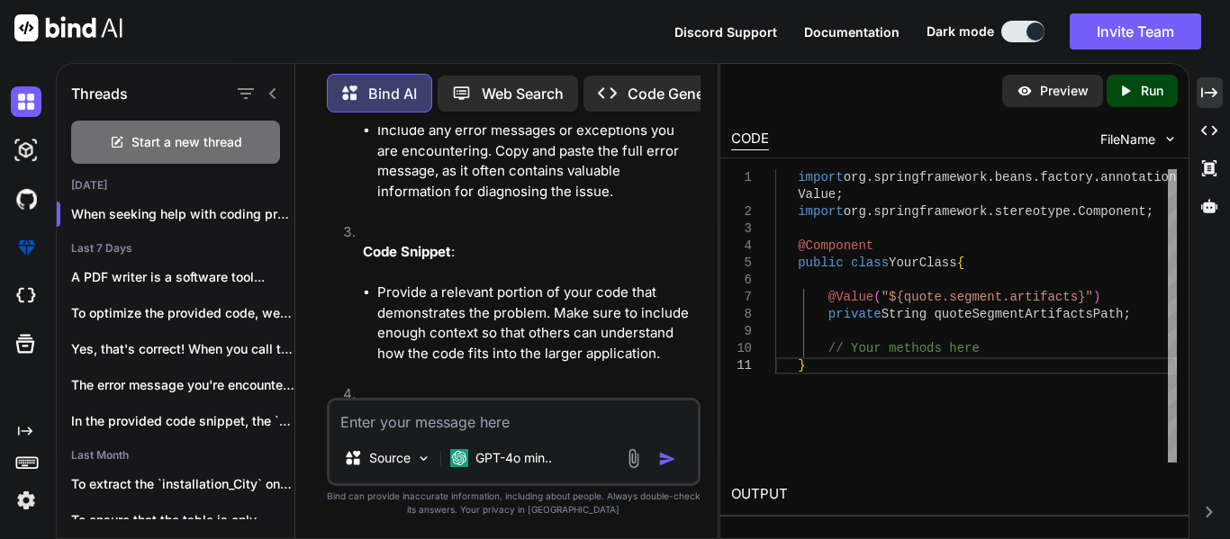
scroll to position [11728, 0]
drag, startPoint x: 554, startPoint y: 260, endPoint x: 329, endPoint y: 248, distance: 224.5
click at [330, 248] on div "You error: Pulling is not possible because you have unmerged files. hint: Fix t…" at bounding box center [515, 262] width 370 height 271
copy p "for solving the problems in coding what particular information i have to give t…"
click at [378, 411] on textarea at bounding box center [513, 417] width 368 height 32
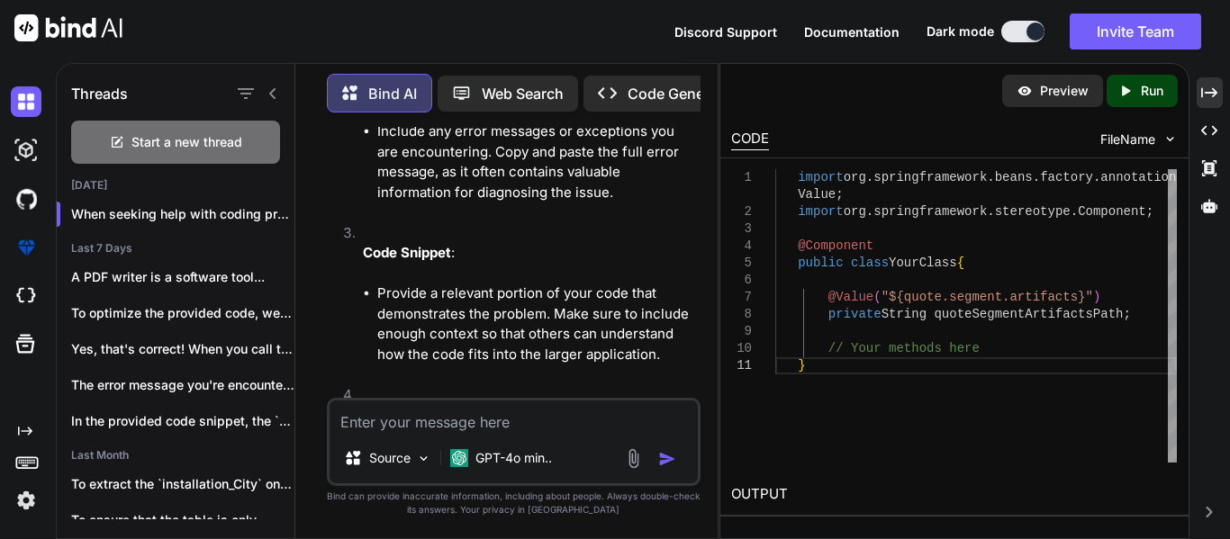
paste textarea "for solving the problems in coding what particular information i have to give t…"
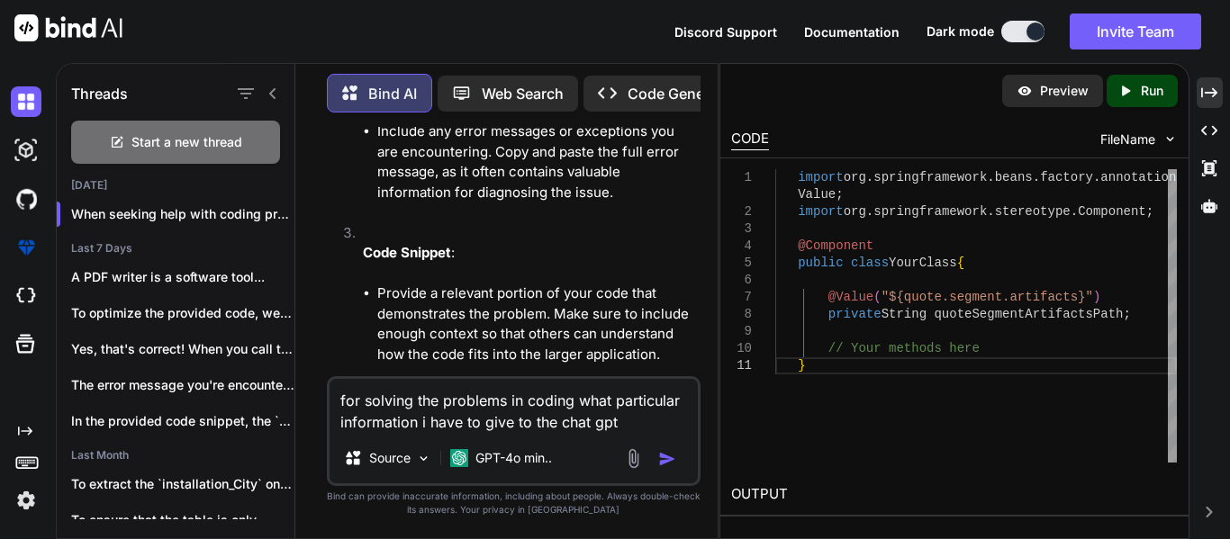
scroll to position [0, 0]
click at [369, 401] on textarea "for solving the problems in coding what particular information i have to give t…" at bounding box center [513, 406] width 368 height 54
click at [356, 400] on textarea "for solving the problems in coding what particular information i have to give t…" at bounding box center [513, 406] width 368 height 54
click at [575, 397] on textarea "for solving the problems in coding what particular information i have to give t…" at bounding box center [513, 406] width 368 height 54
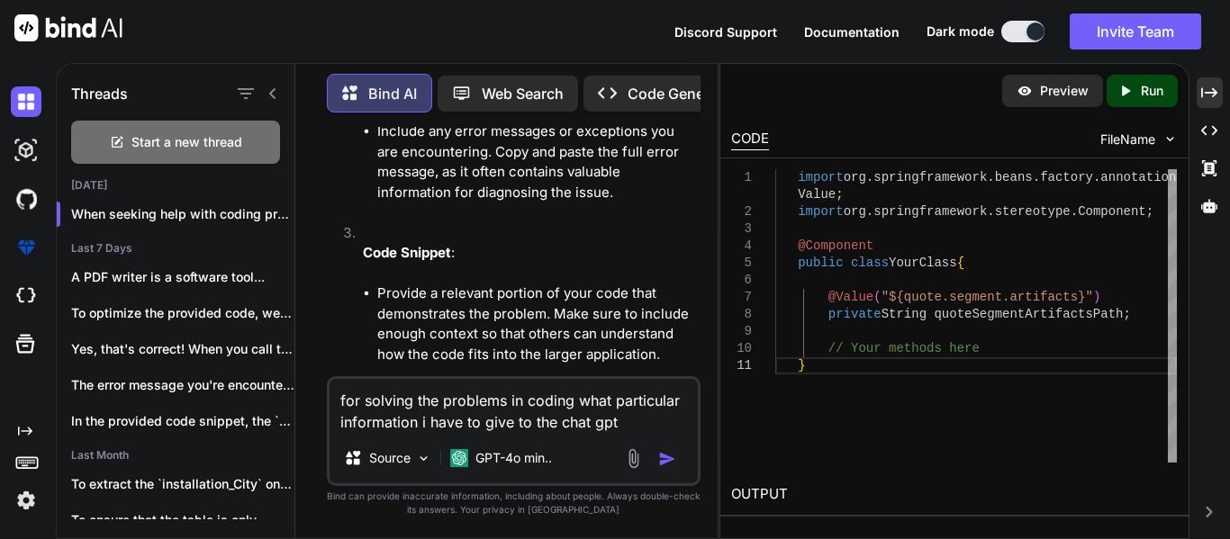
click at [362, 424] on textarea "for solving the problems in coding what particular information i have to give t…" at bounding box center [513, 406] width 368 height 54
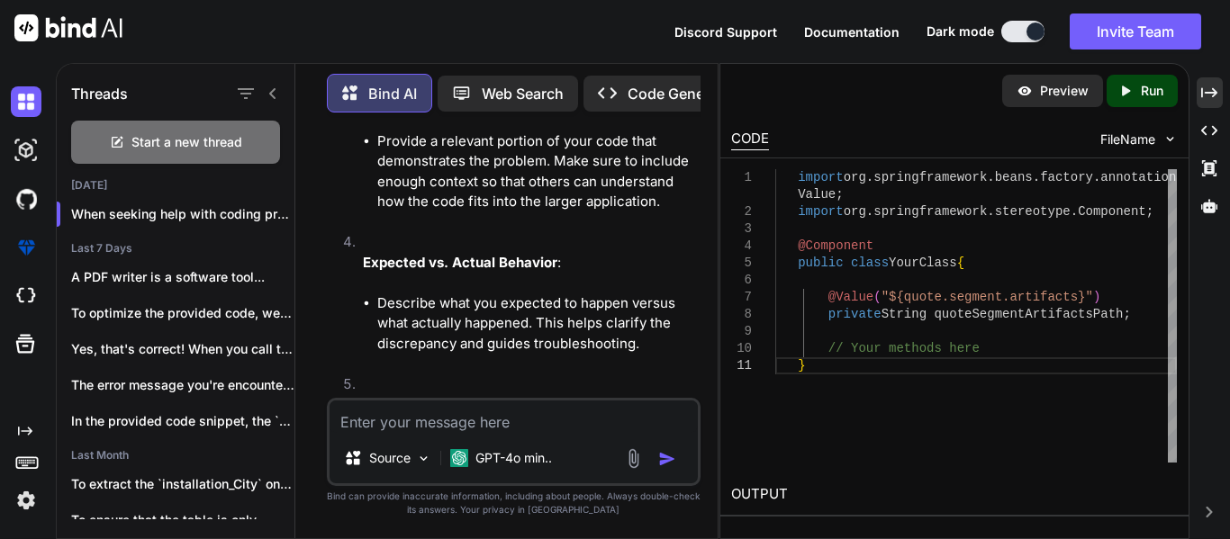
scroll to position [13631, 0]
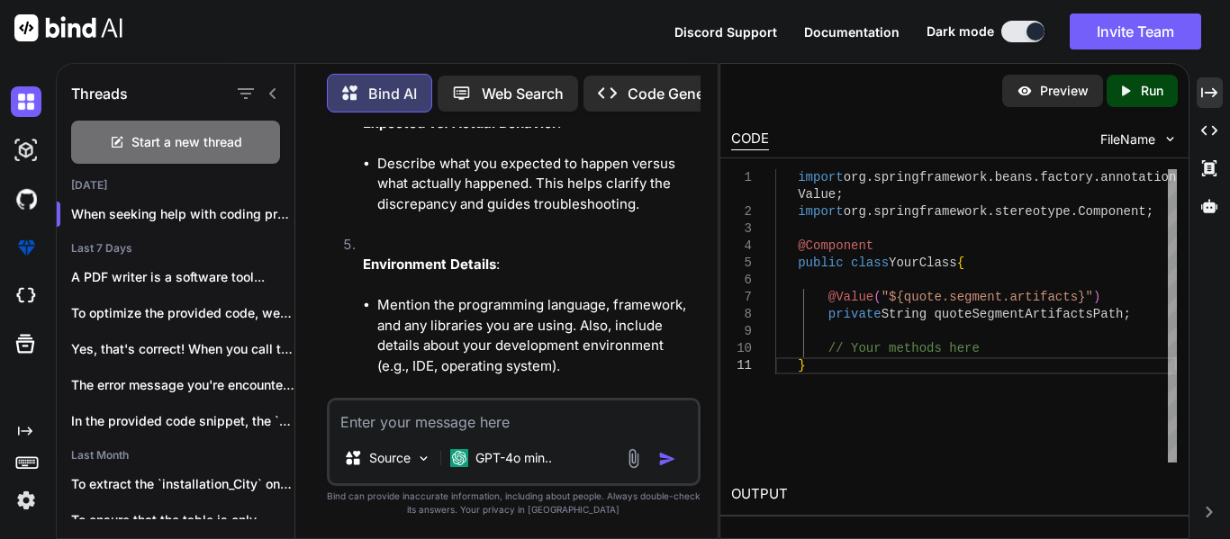
drag, startPoint x: 450, startPoint y: 255, endPoint x: 379, endPoint y: 181, distance: 102.5
click at [379, 181] on ol "Description of the Problem : Clearly explain what the issue is. Describe what y…" at bounding box center [515, 255] width 363 height 1256
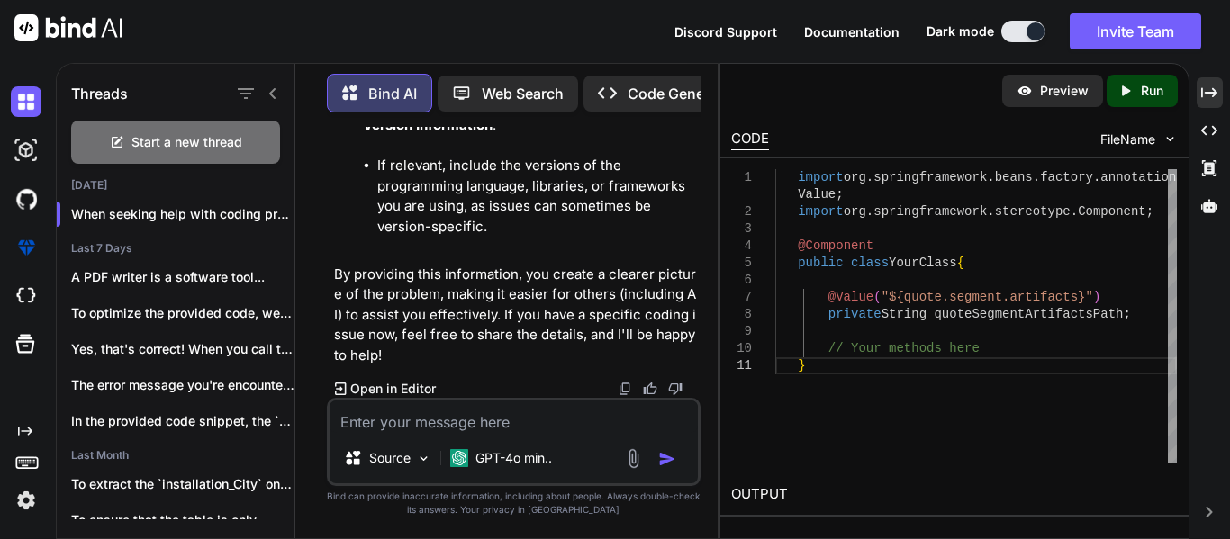
scroll to position [14743, 0]
click at [422, 413] on textarea at bounding box center [513, 417] width 368 height 32
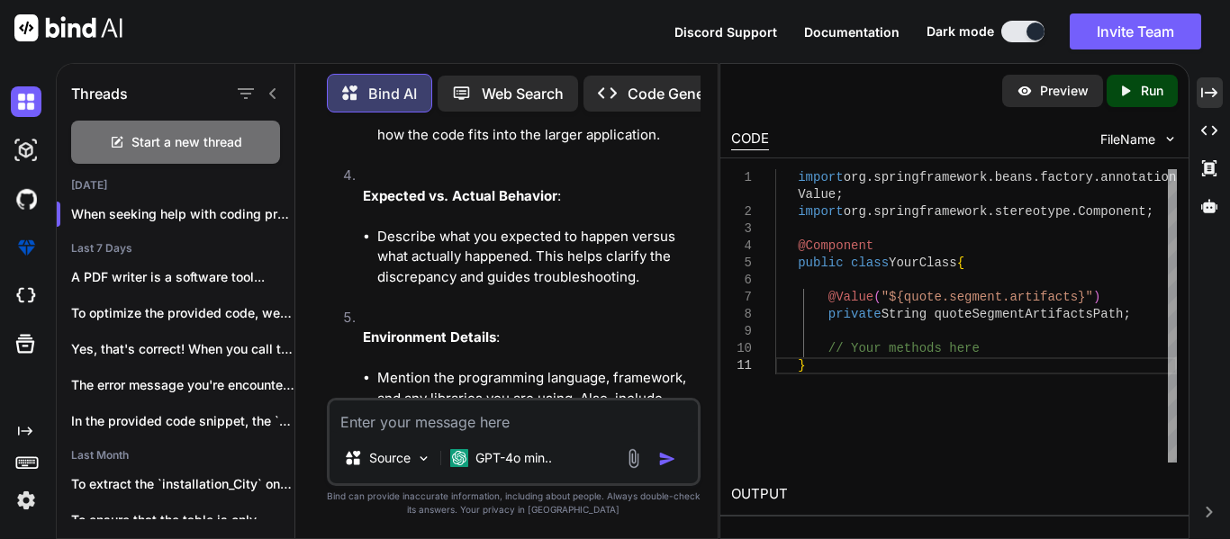
scroll to position [13557, 0]
drag, startPoint x: 554, startPoint y: 217, endPoint x: 356, endPoint y: 214, distance: 199.0
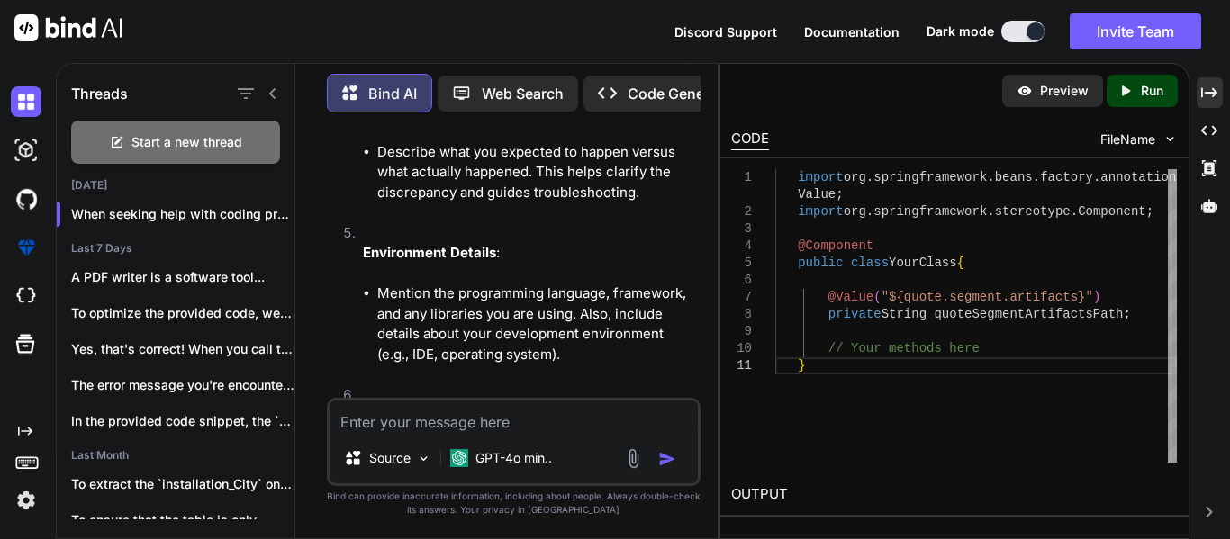
scroll to position [13639, 0]
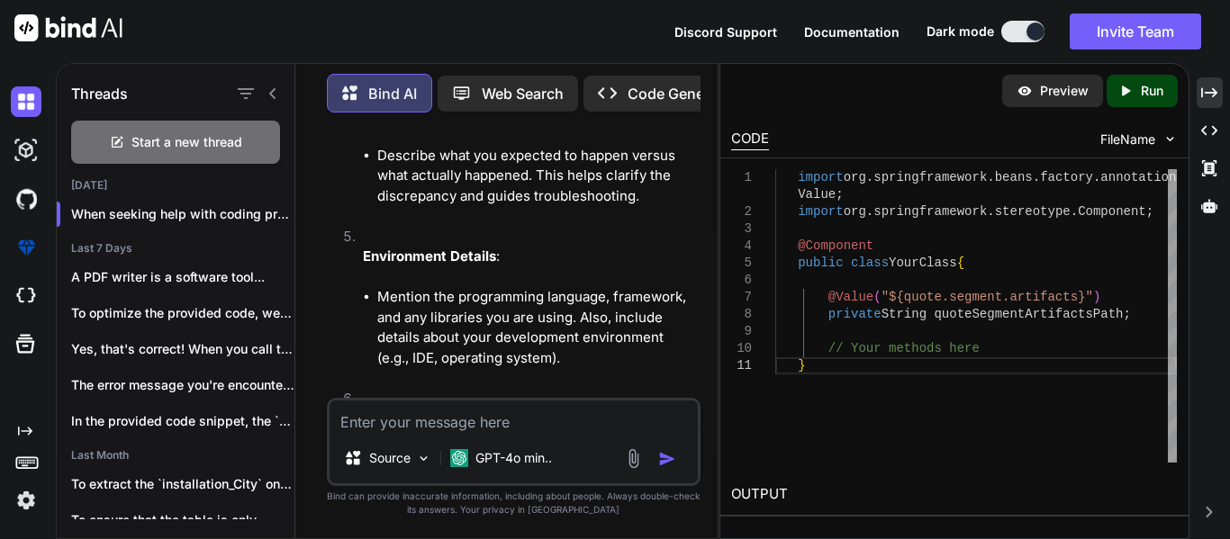
drag, startPoint x: 485, startPoint y: 271, endPoint x: 462, endPoint y: 303, distance: 40.0
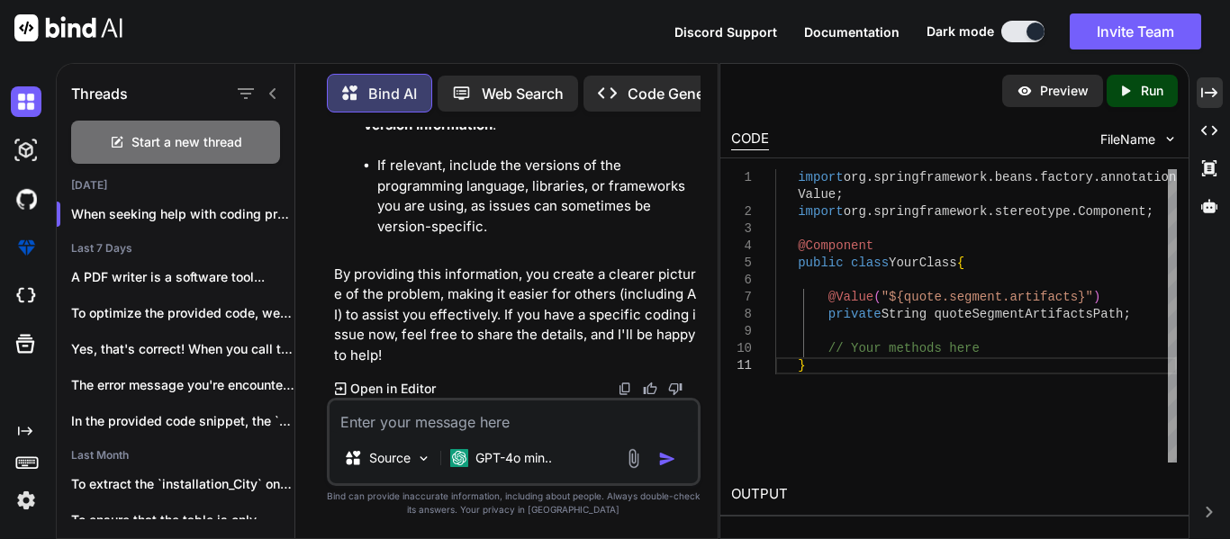
scroll to position [14743, 0]
click at [473, 432] on textarea at bounding box center [513, 417] width 368 height 32
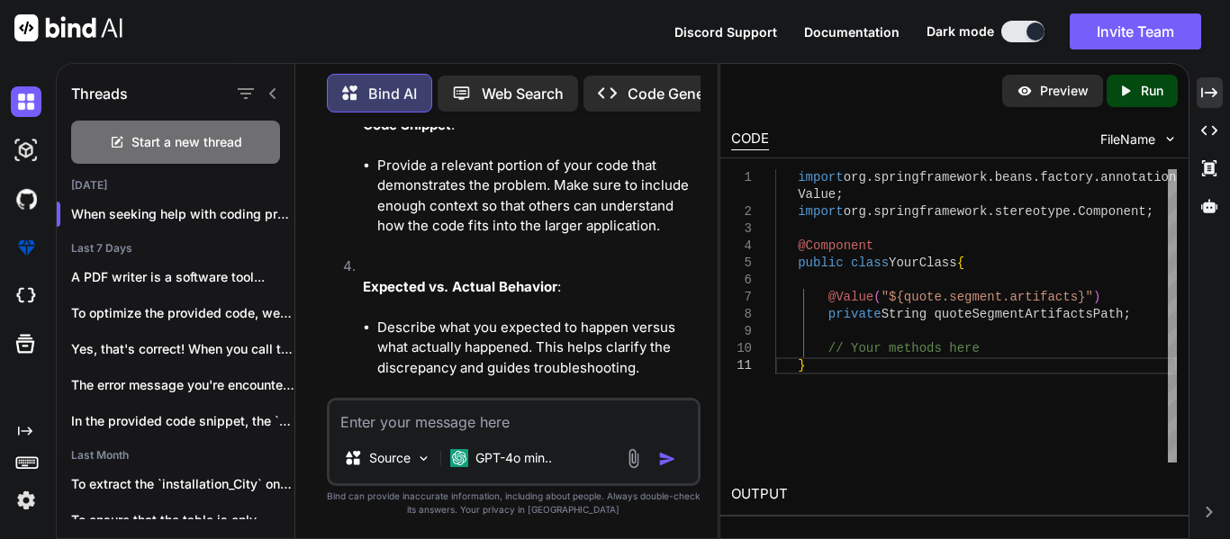
scroll to position [13468, 0]
click at [420, 417] on textarea at bounding box center [513, 417] width 368 height 32
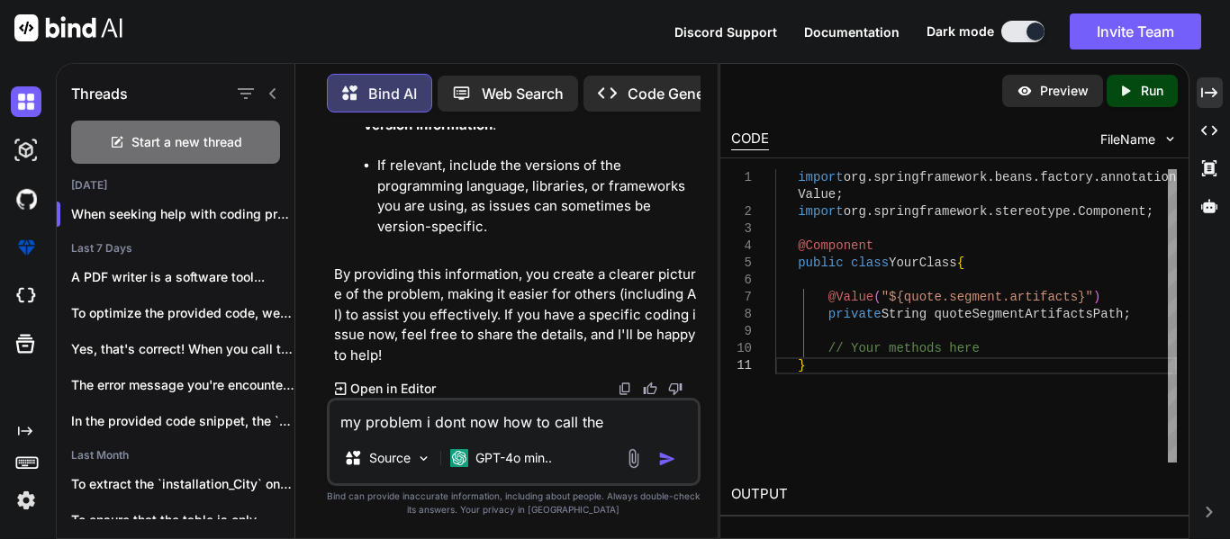
scroll to position [14551, 0]
click at [624, 428] on textarea "my problem i dont now how to call the" at bounding box center [513, 417] width 368 height 32
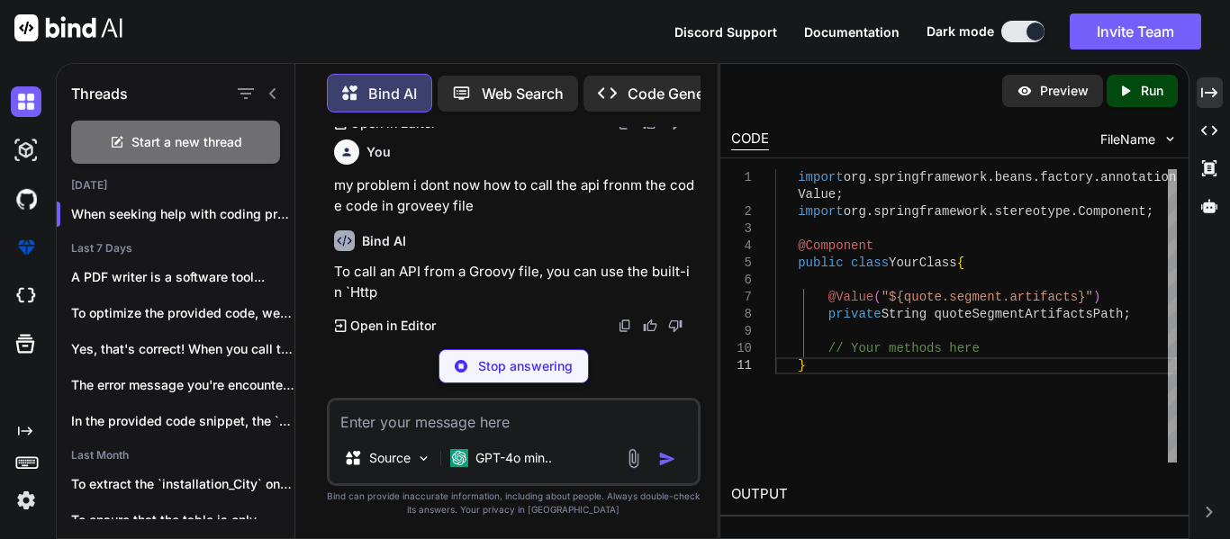
scroll to position [15029, 0]
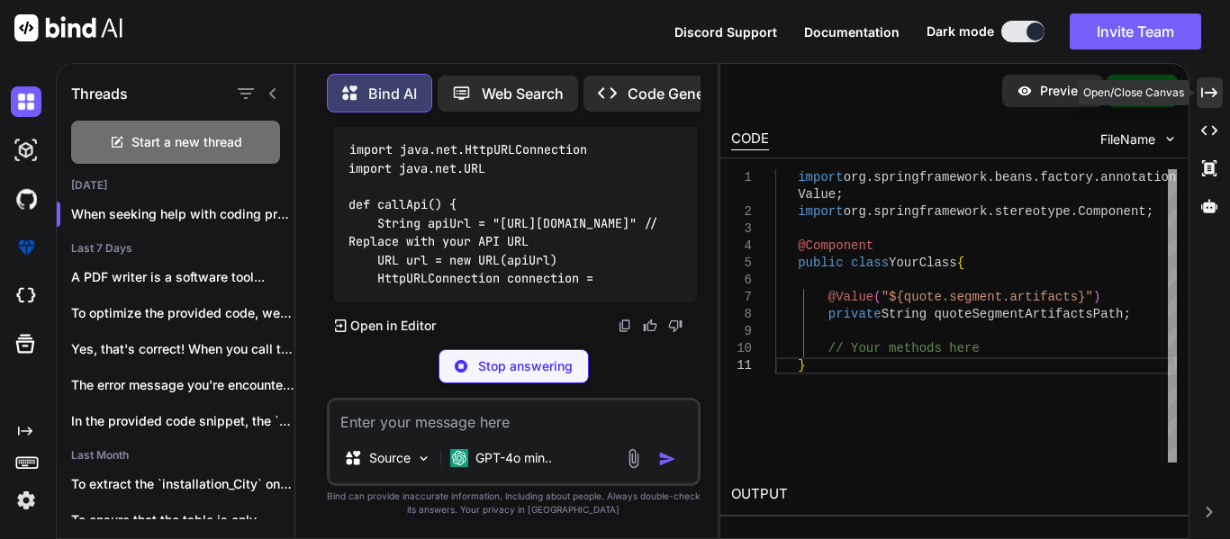
click at [1208, 98] on icon "Created with Pixso." at bounding box center [1209, 93] width 16 height 16
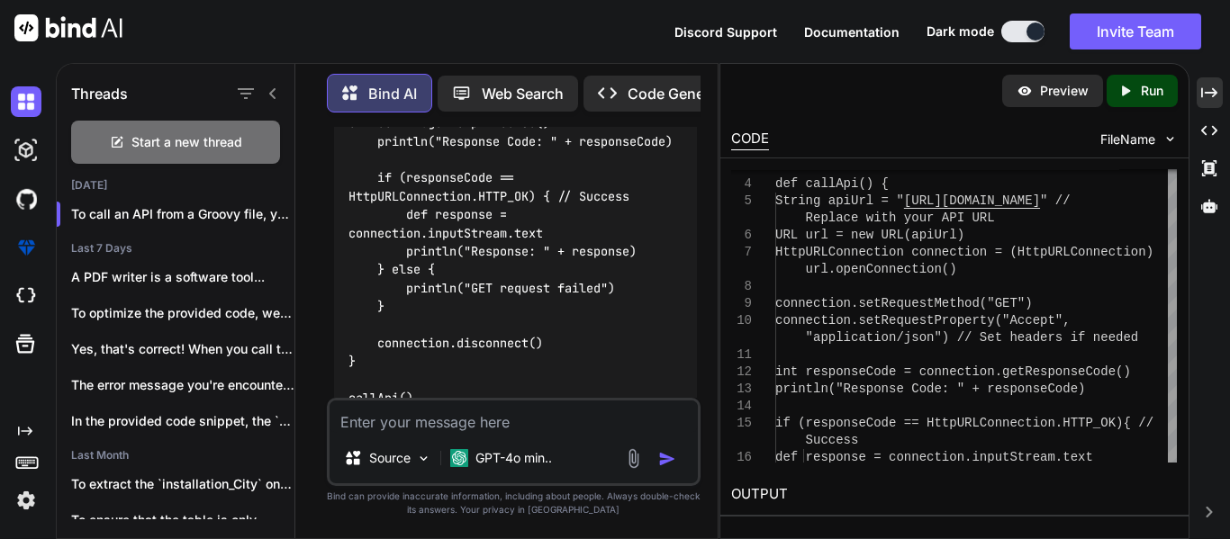
scroll to position [15064, 0]
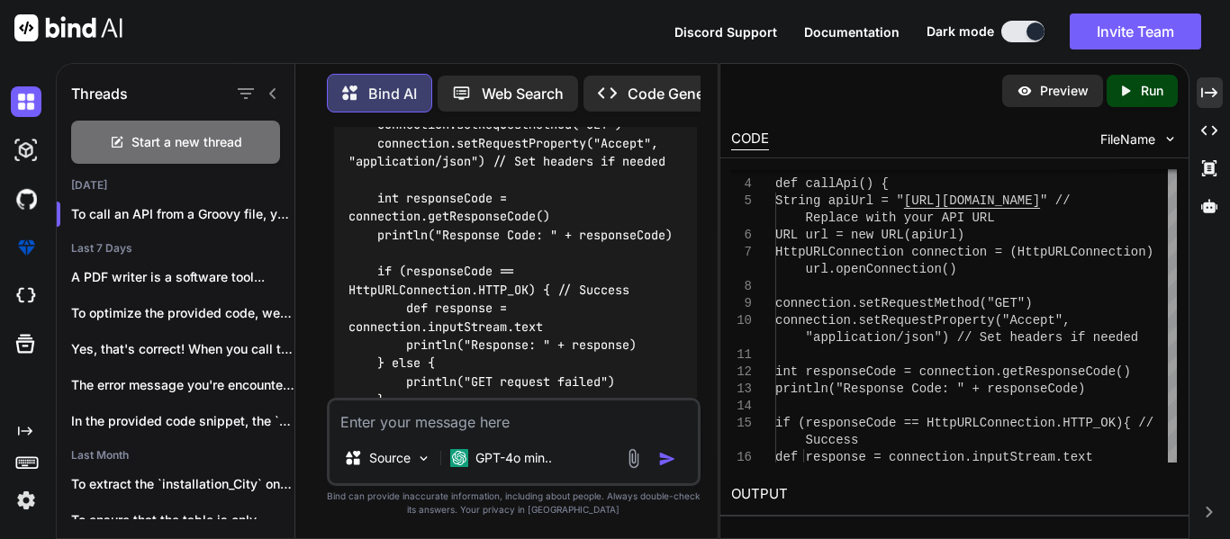
drag, startPoint x: 470, startPoint y: 232, endPoint x: 333, endPoint y: 228, distance: 136.9
drag, startPoint x: 338, startPoint y: 231, endPoint x: 476, endPoint y: 237, distance: 138.7
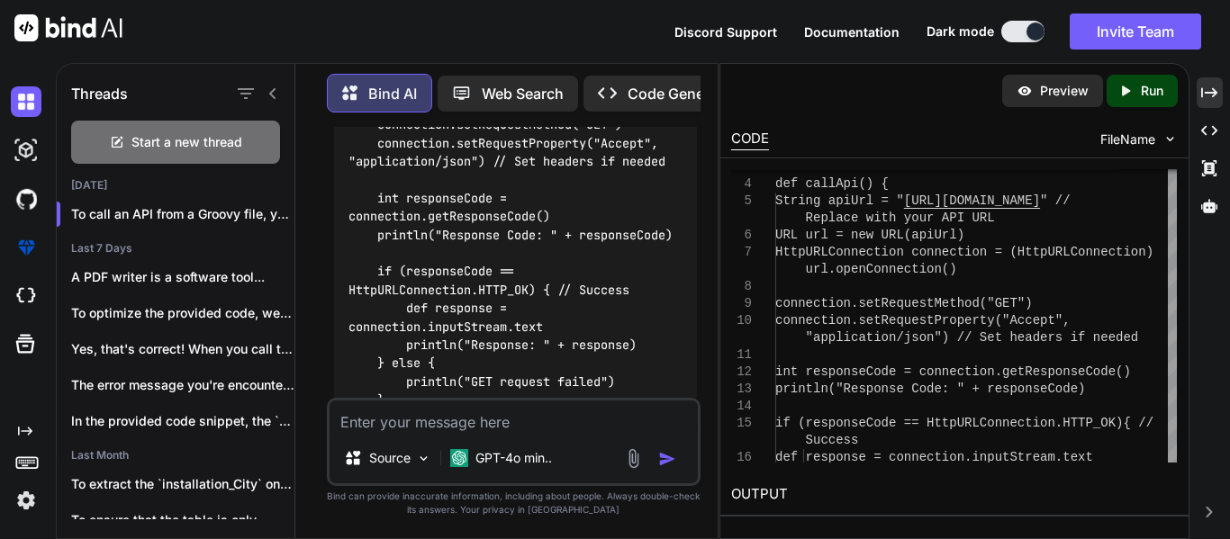
click at [879, 294] on div "HttpURLConnection connection = (HttpURLConnect ion) url.openConnection() connec…" at bounding box center [975, 372] width 401 height 496
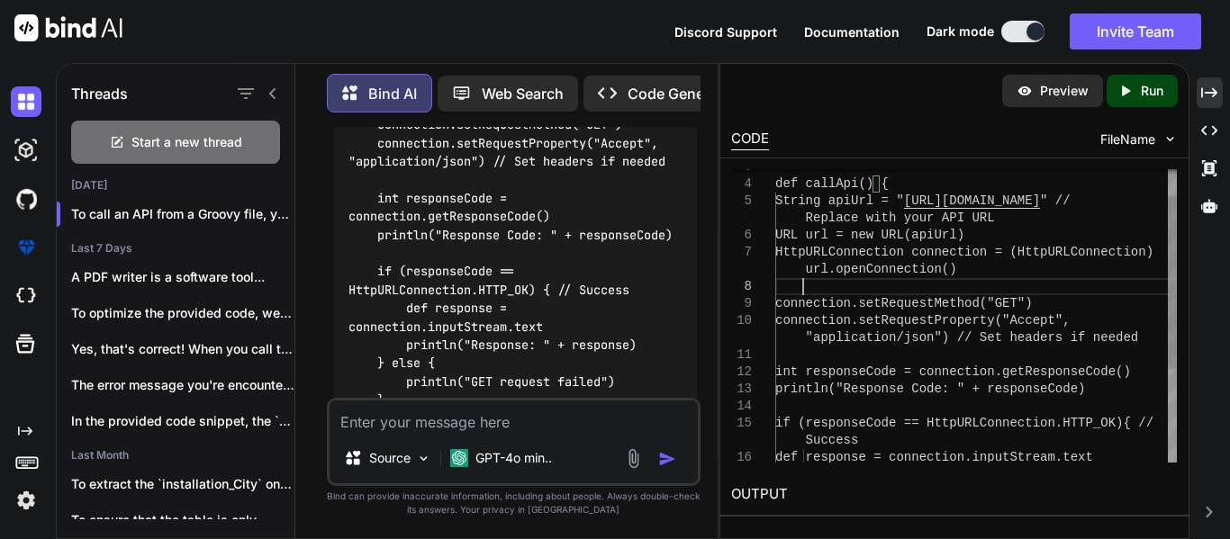
click at [879, 294] on div "HttpURLConnection connection = (HttpURLConnect ion) url.openConnection() connec…" at bounding box center [975, 372] width 401 height 496
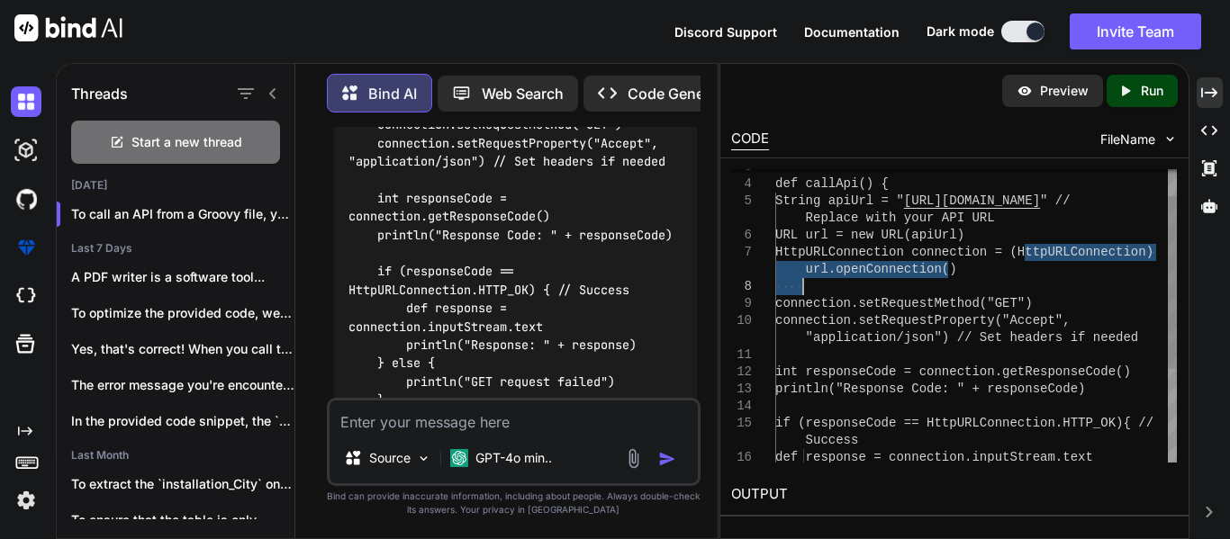
drag, startPoint x: 1024, startPoint y: 255, endPoint x: 957, endPoint y: 287, distance: 74.9
click at [957, 287] on div "HttpURLConnection connection = (HttpURLConnect ion) url.openConnection() connec…" at bounding box center [975, 372] width 401 height 496
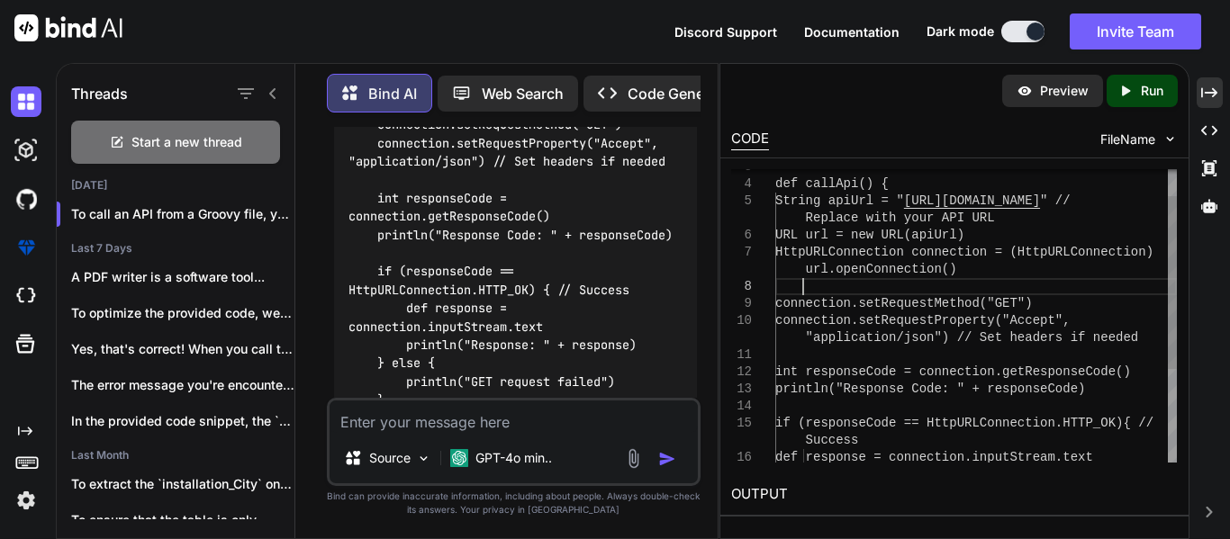
click at [957, 287] on div "HttpURLConnection connection = (HttpURLConnect ion) url.openConnection() connec…" at bounding box center [975, 372] width 401 height 496
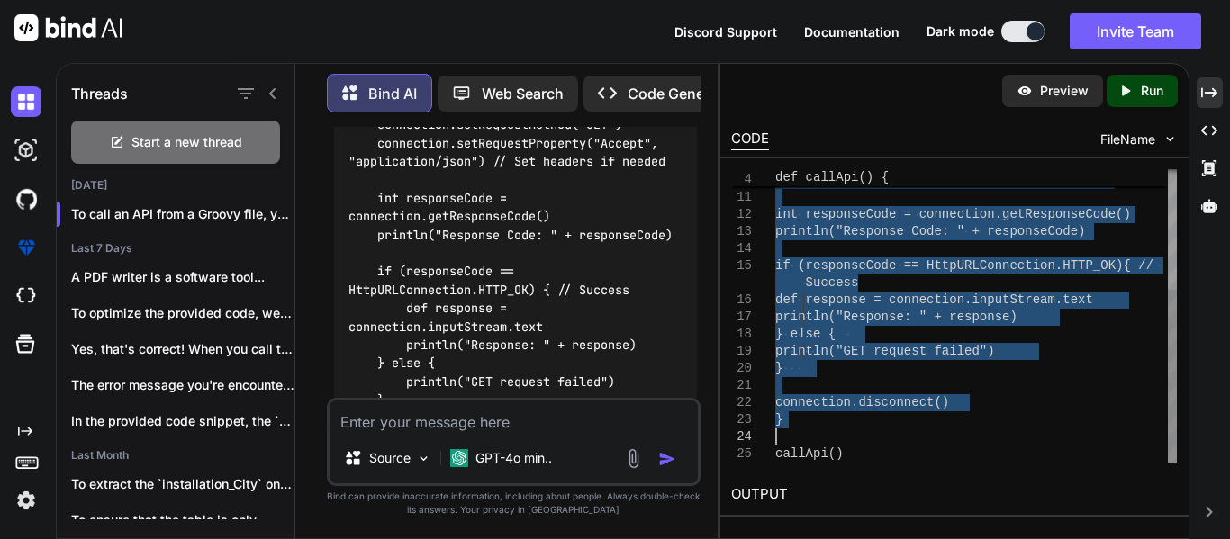
drag, startPoint x: 780, startPoint y: 228, endPoint x: 827, endPoint y: 436, distance: 213.1
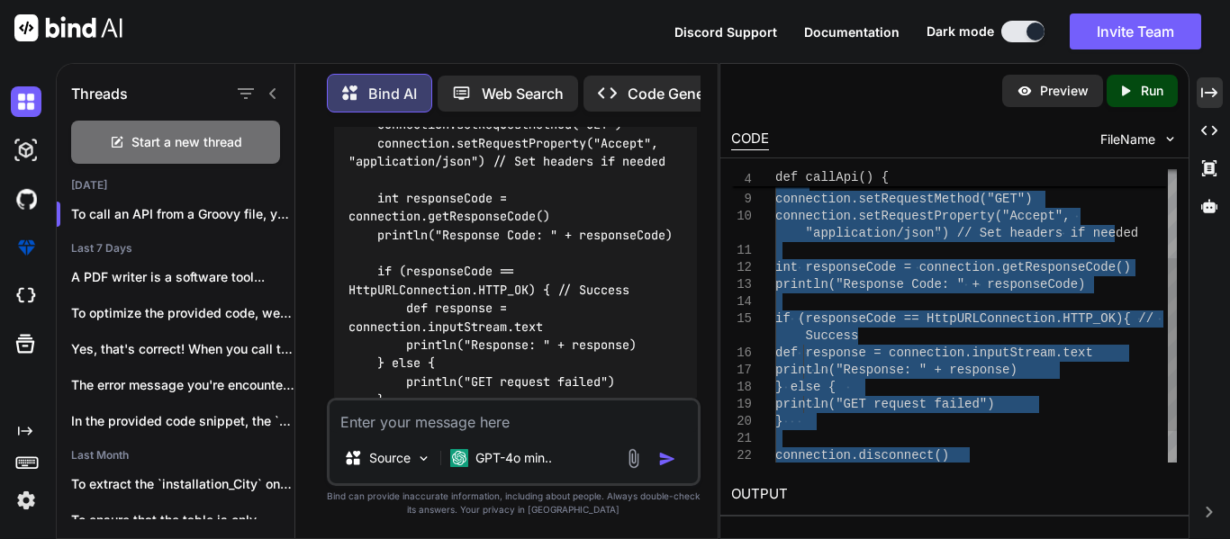
click at [874, 402] on div "connection.setRequestProperty("Accept", "application/json") // Set headers if n…" at bounding box center [975, 268] width 401 height 496
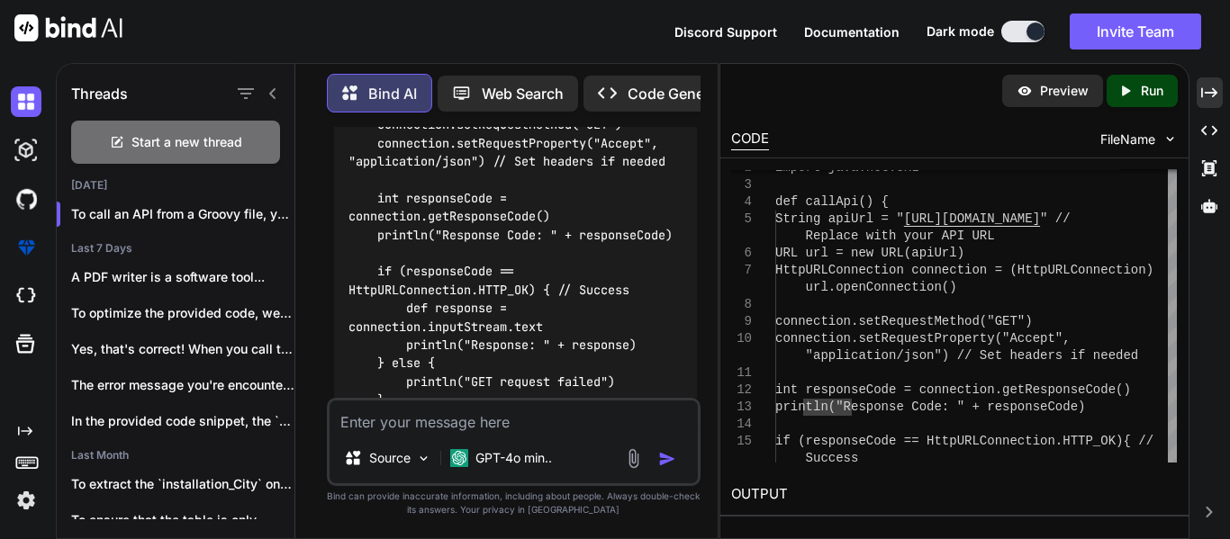
click at [554, 419] on textarea at bounding box center [513, 417] width 368 height 32
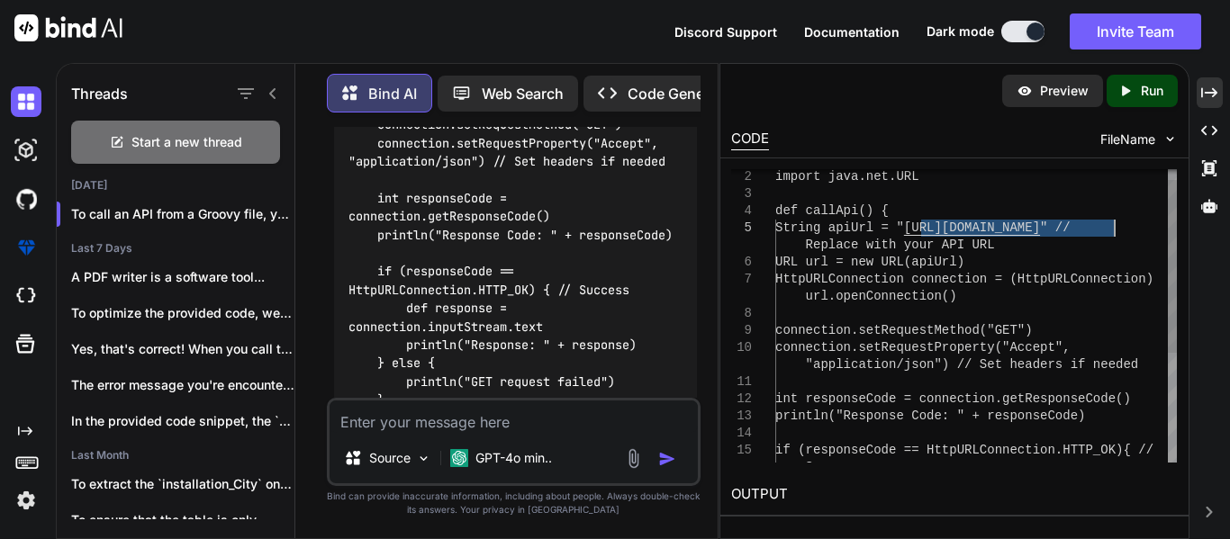
drag, startPoint x: 919, startPoint y: 223, endPoint x: 1114, endPoint y: 228, distance: 195.4
click at [1114, 228] on div "connection.setRequestProperty("Accept", "application/json") // Set headers if n…" at bounding box center [975, 399] width 401 height 496
click at [984, 294] on div "connection.setRequestProperty("Accept", "application/json") // Set headers if n…" at bounding box center [975, 399] width 401 height 496
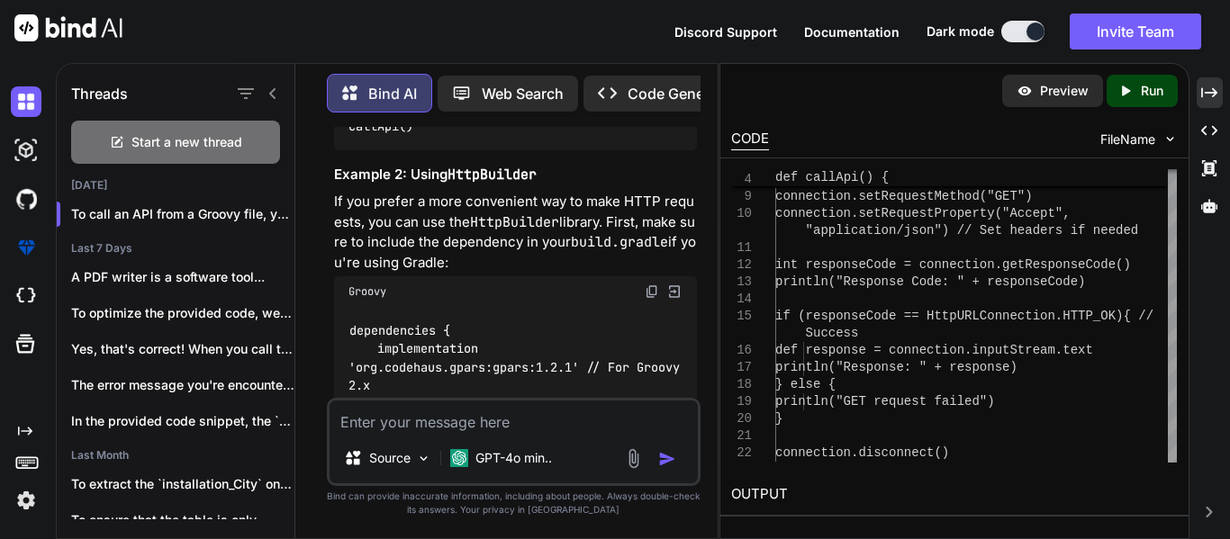
scroll to position [15437, 0]
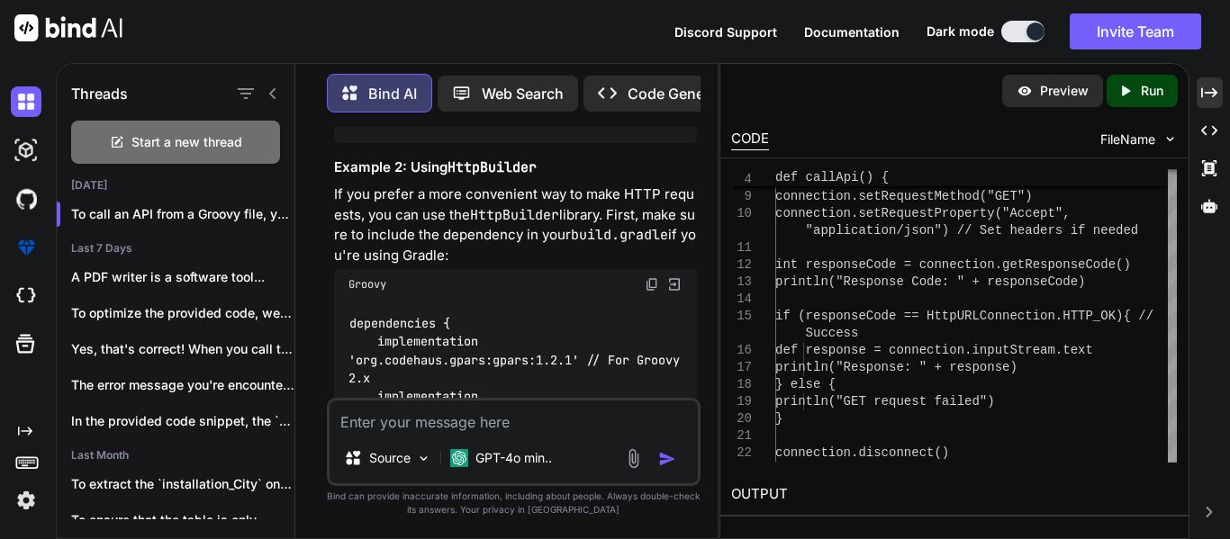
click at [443, 419] on textarea at bounding box center [513, 417] width 368 height 32
